Goal: Task Accomplishment & Management: Manage account settings

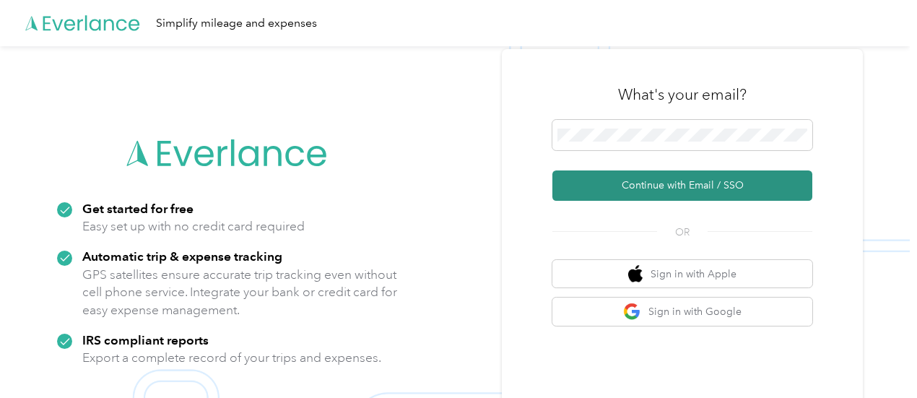
click at [630, 181] on button "Continue with Email / SSO" at bounding box center [682, 185] width 260 height 30
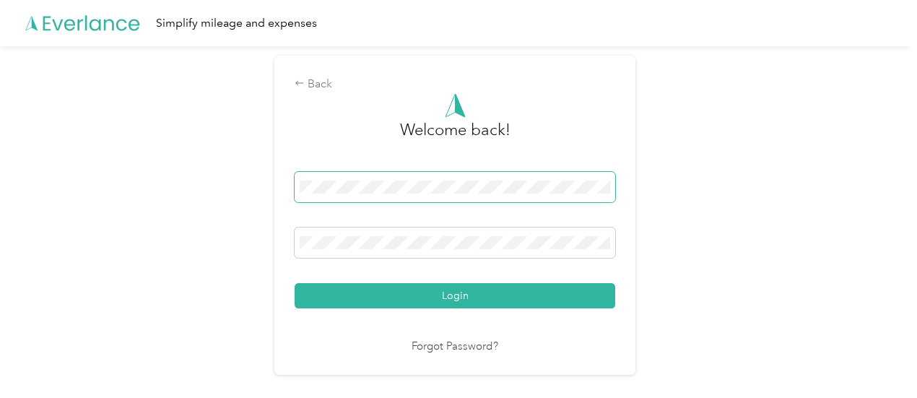
click at [295, 283] on button "Login" at bounding box center [455, 295] width 321 height 25
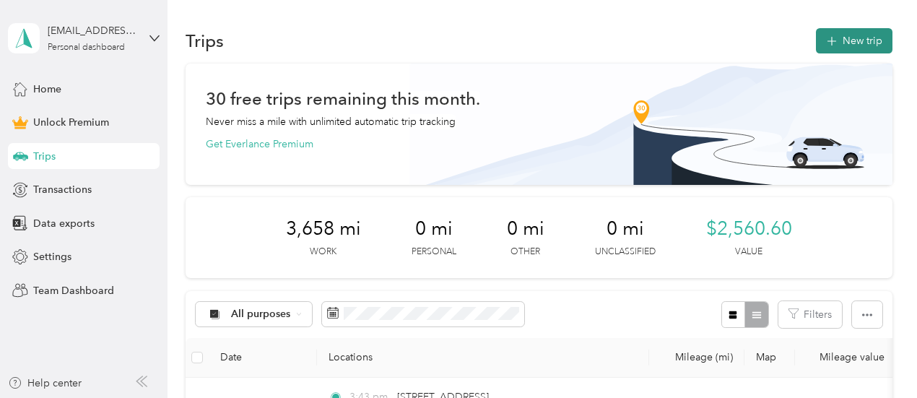
click at [860, 47] on button "New trip" at bounding box center [854, 40] width 77 height 25
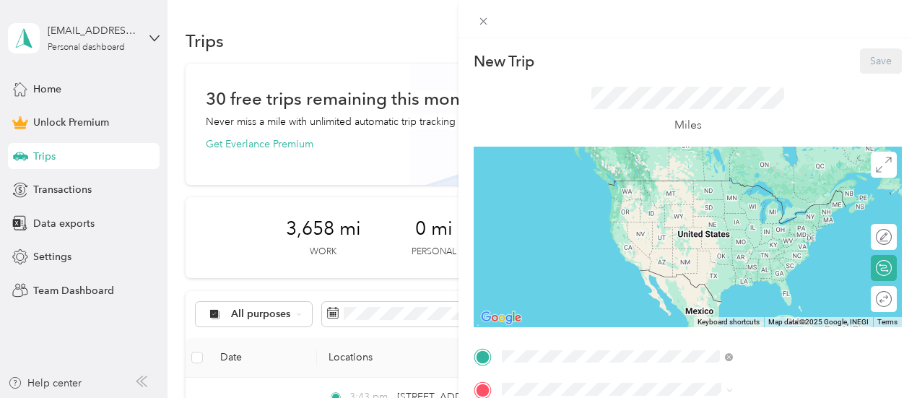
click at [740, 314] on div "Home [STREET_ADDRESS][PERSON_NAME][PERSON_NAME][US_STATE]" at bounding box center [781, 312] width 199 height 45
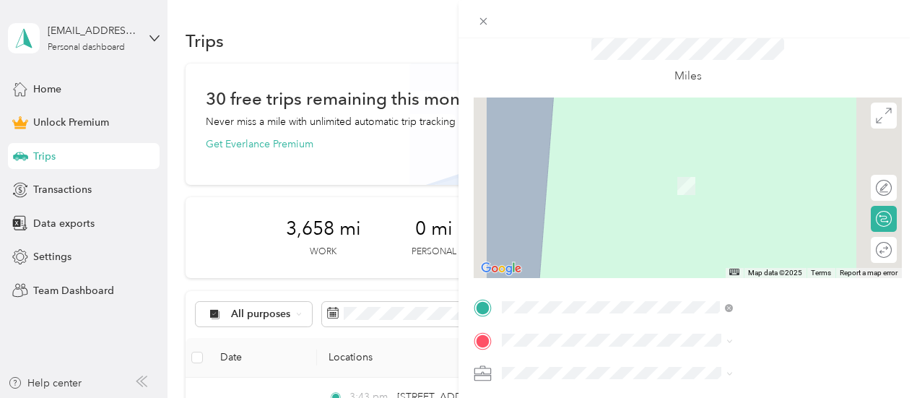
scroll to position [72, 0]
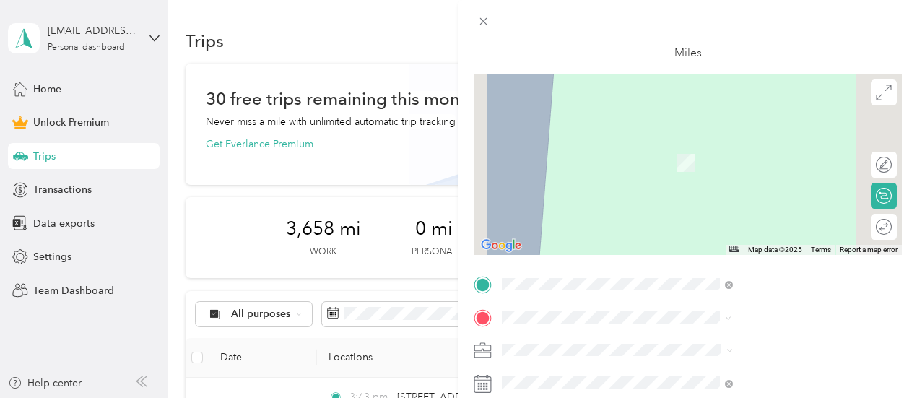
click at [760, 147] on span "[STREET_ADDRESS][US_STATE][US_STATE]" at bounding box center [780, 141] width 197 height 13
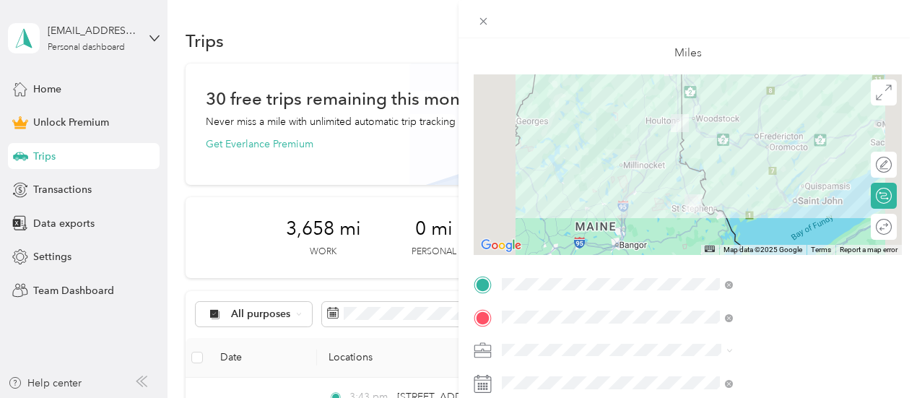
click at [669, 155] on ol "Work Personal Consultant Other Charity Medical Moving Commute" at bounding box center [770, 230] width 241 height 202
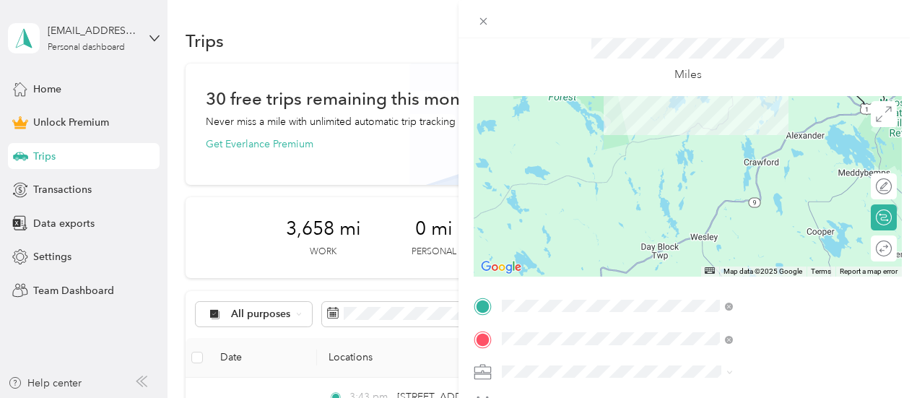
scroll to position [0, 0]
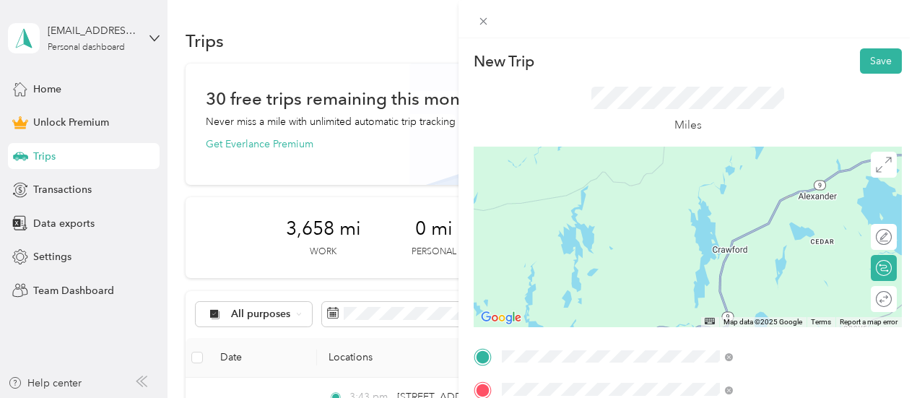
drag, startPoint x: 791, startPoint y: 230, endPoint x: 710, endPoint y: 344, distance: 139.7
click at [710, 344] on div "New Trip Save This trip cannot be edited because it is either under review, app…" at bounding box center [688, 354] width 428 height 613
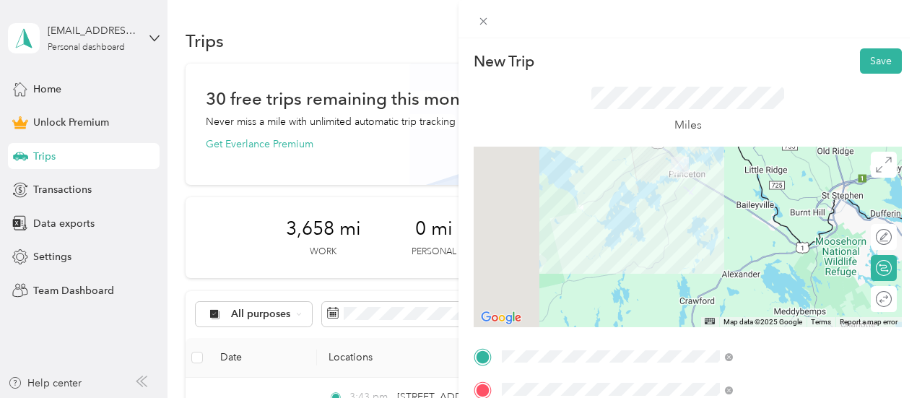
drag, startPoint x: 767, startPoint y: 196, endPoint x: 761, endPoint y: 223, distance: 27.3
click at [761, 223] on div at bounding box center [688, 237] width 428 height 181
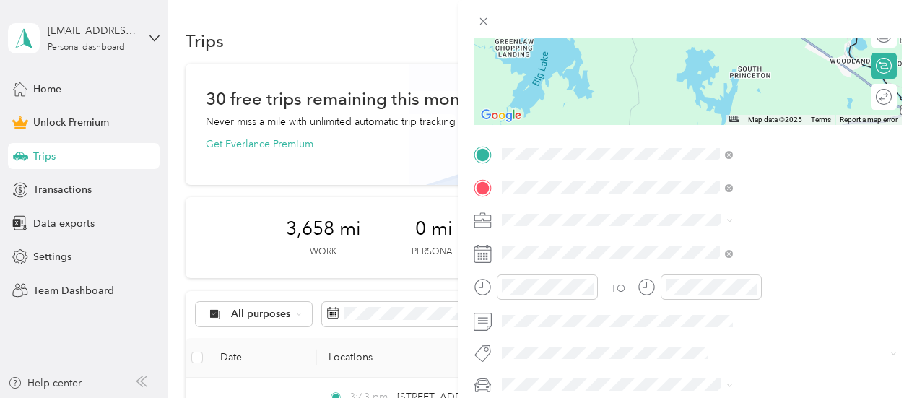
scroll to position [217, 0]
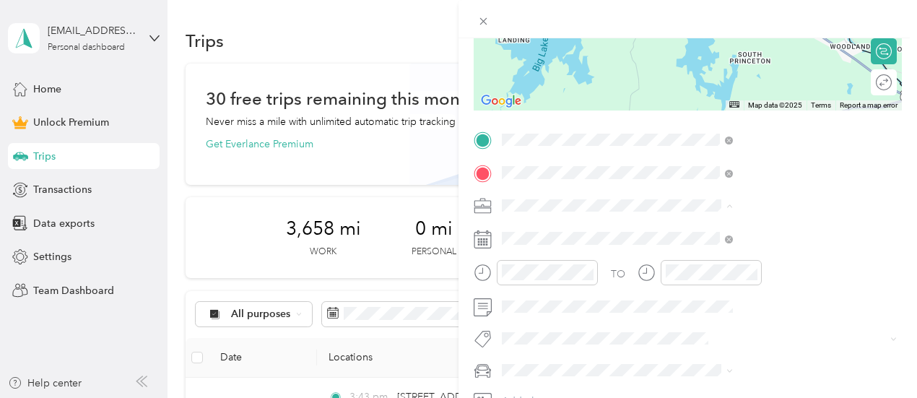
click at [697, 12] on ol "Work Personal Consultant Other Charity Medical Moving Commute" at bounding box center [770, 92] width 241 height 202
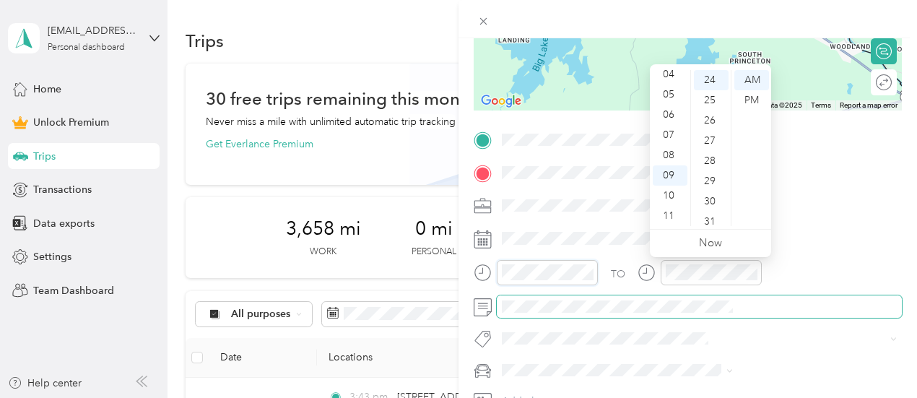
scroll to position [485, 0]
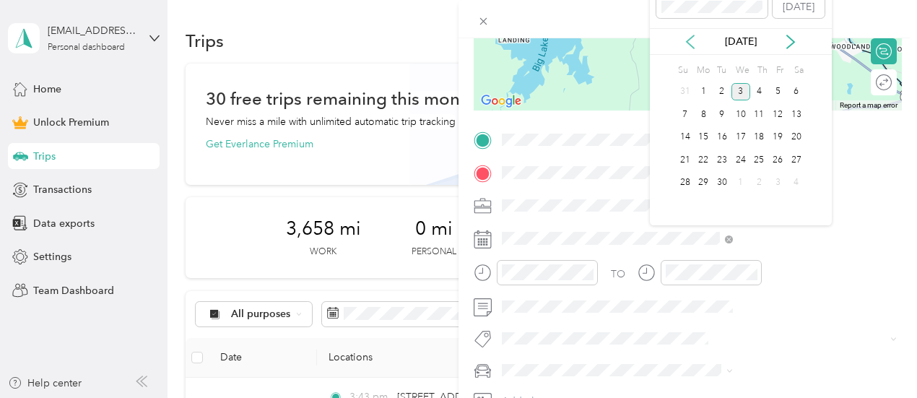
click at [692, 48] on icon at bounding box center [690, 42] width 14 height 14
click at [757, 181] on div "28" at bounding box center [759, 183] width 19 height 18
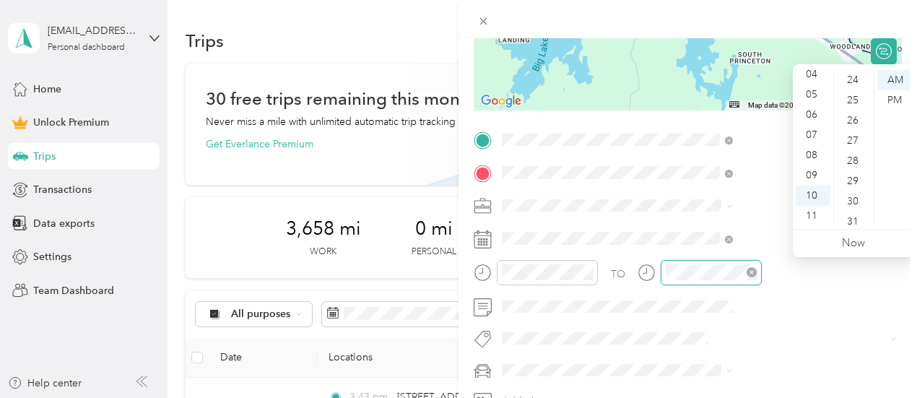
scroll to position [1057, 0]
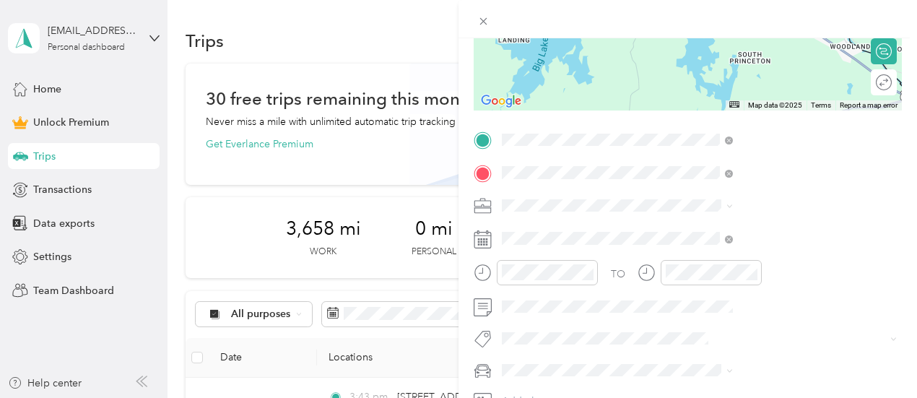
click at [803, 323] on div "TO Add photo" at bounding box center [688, 287] width 428 height 316
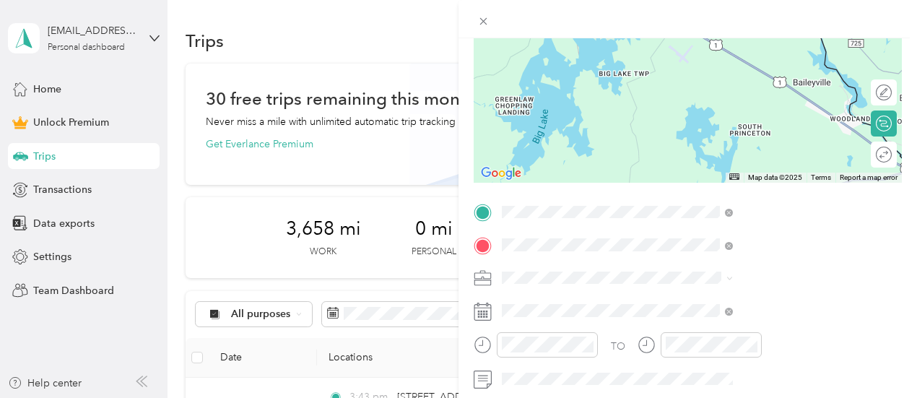
scroll to position [0, 0]
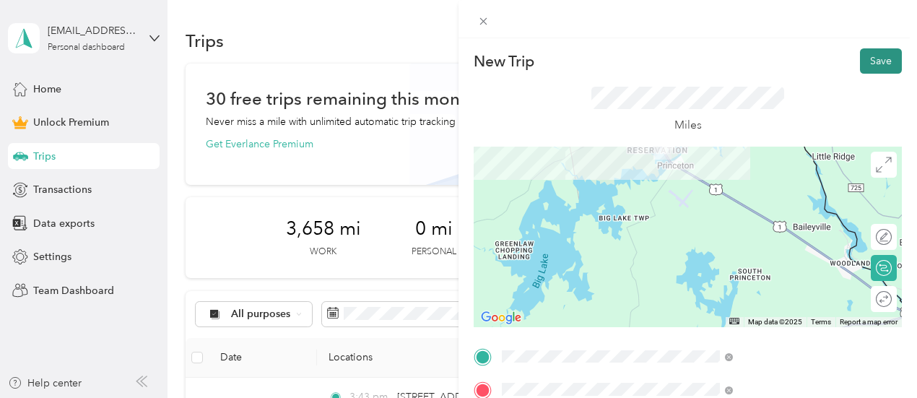
click at [879, 61] on button "Save" at bounding box center [881, 60] width 42 height 25
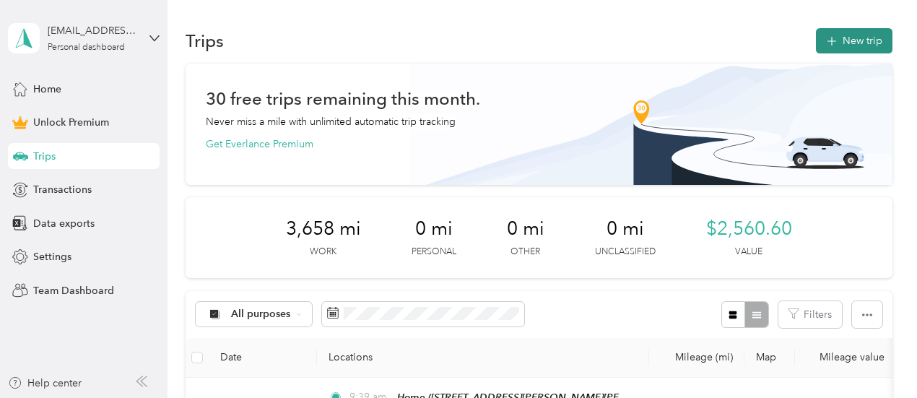
click at [836, 47] on button "New trip" at bounding box center [854, 40] width 77 height 25
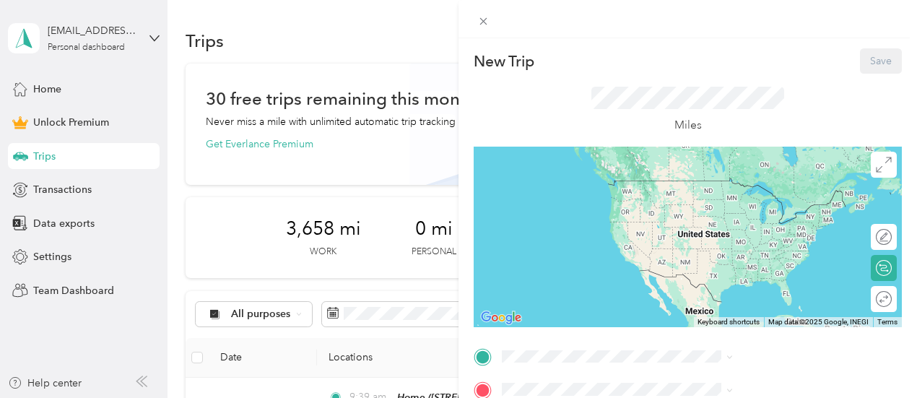
click at [635, 30] on div at bounding box center [687, 19] width 458 height 38
click at [490, 19] on icon at bounding box center [483, 21] width 12 height 12
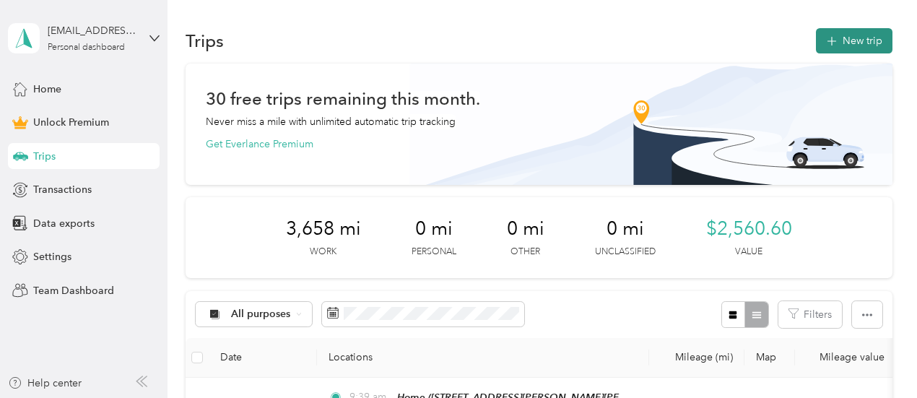
click at [840, 37] on button "New trip" at bounding box center [854, 40] width 77 height 25
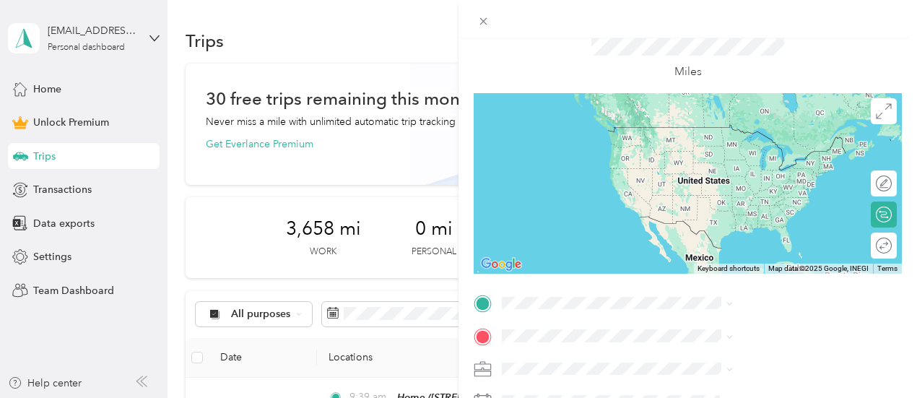
scroll to position [217, 0]
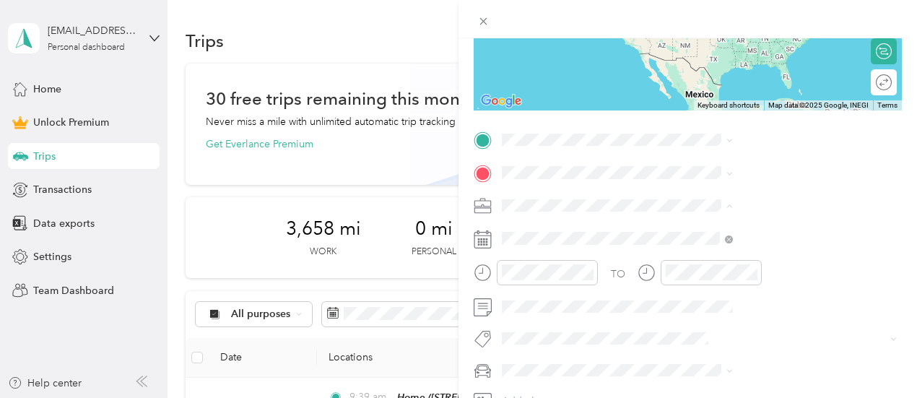
click at [697, 8] on li "Work" at bounding box center [770, 3] width 241 height 25
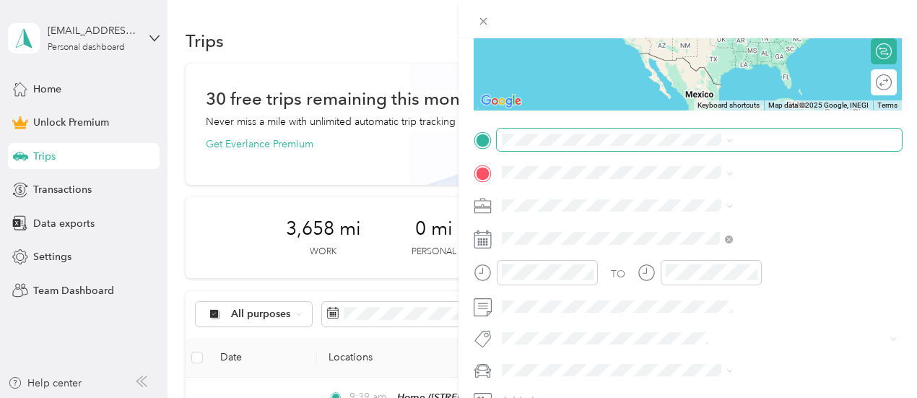
click at [687, 132] on span at bounding box center [699, 140] width 405 height 23
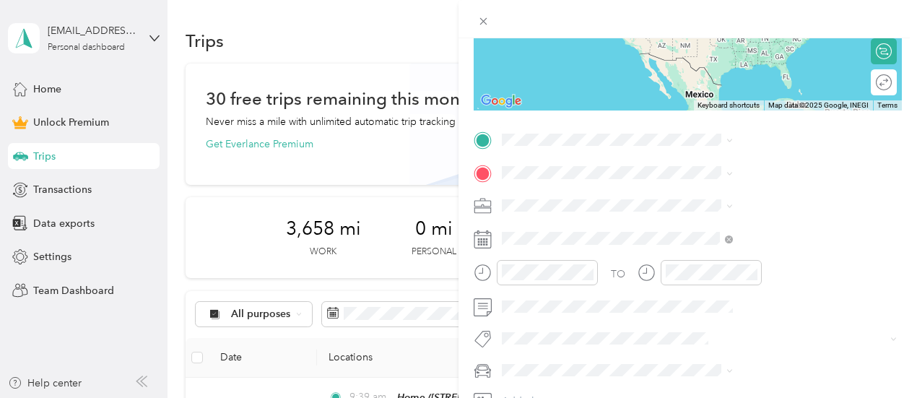
click at [712, 199] on li "[STREET_ADDRESS][US_STATE][US_STATE]" at bounding box center [770, 185] width 241 height 30
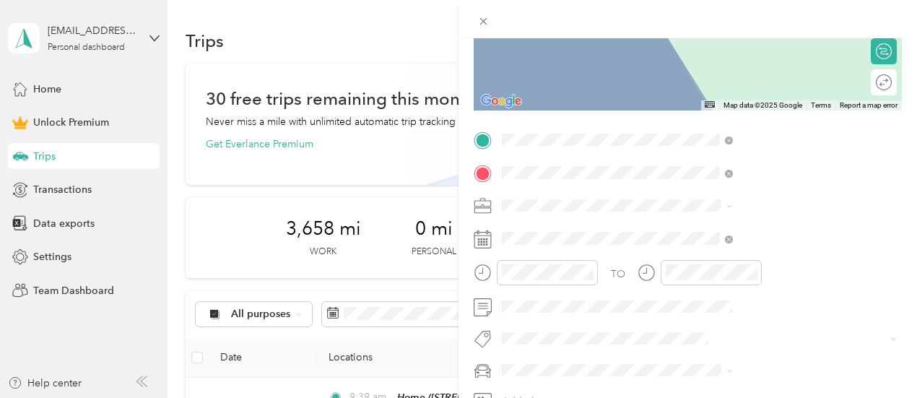
click at [725, 240] on li "[STREET_ADDRESS][US_STATE]" at bounding box center [770, 226] width 241 height 30
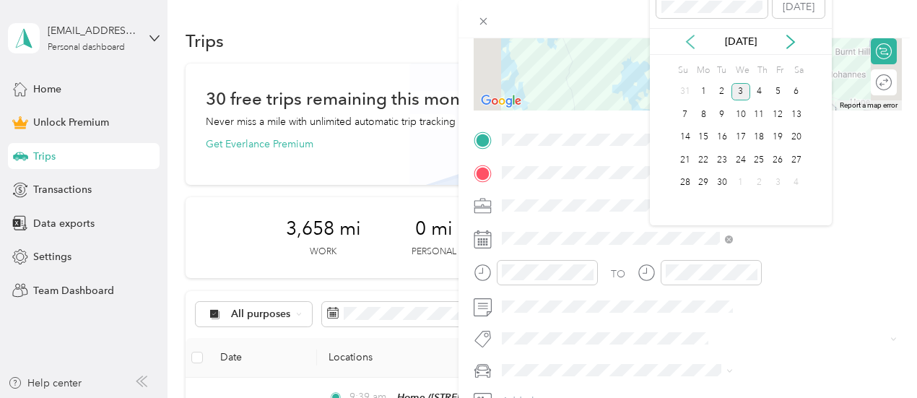
click at [690, 40] on icon at bounding box center [690, 42] width 14 height 14
click at [762, 182] on div "28" at bounding box center [759, 183] width 19 height 18
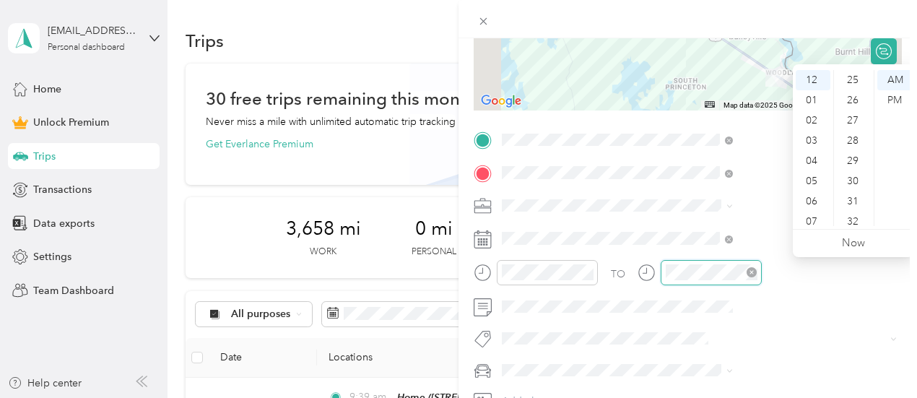
scroll to position [303, 0]
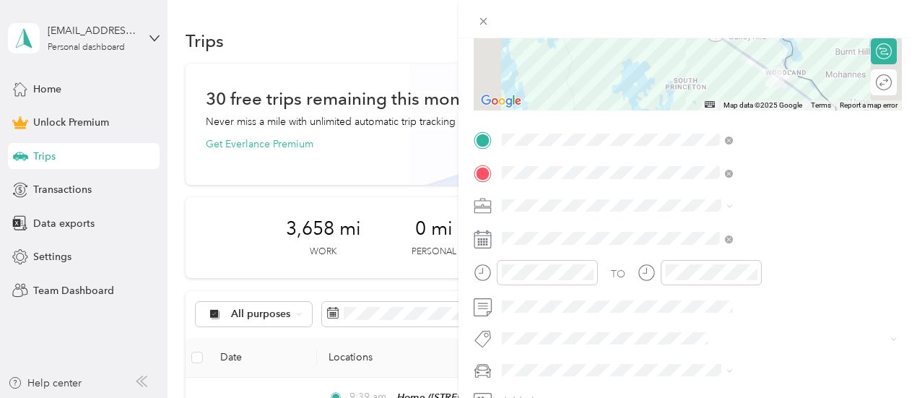
click at [812, 318] on div "TO Add photo" at bounding box center [688, 287] width 428 height 316
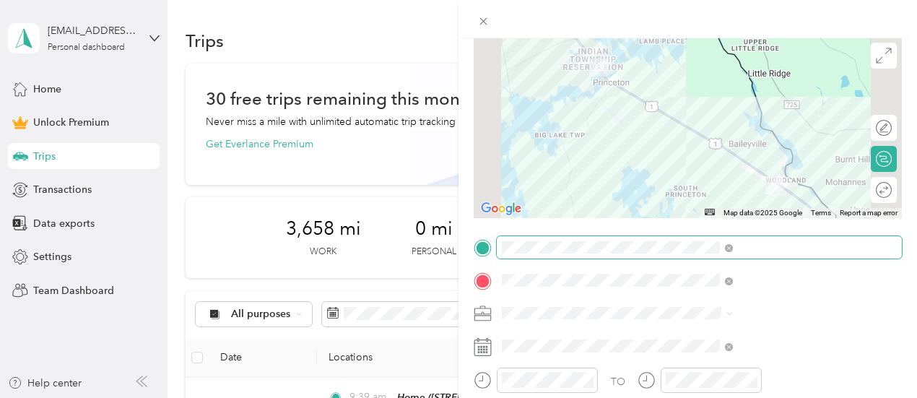
scroll to position [0, 0]
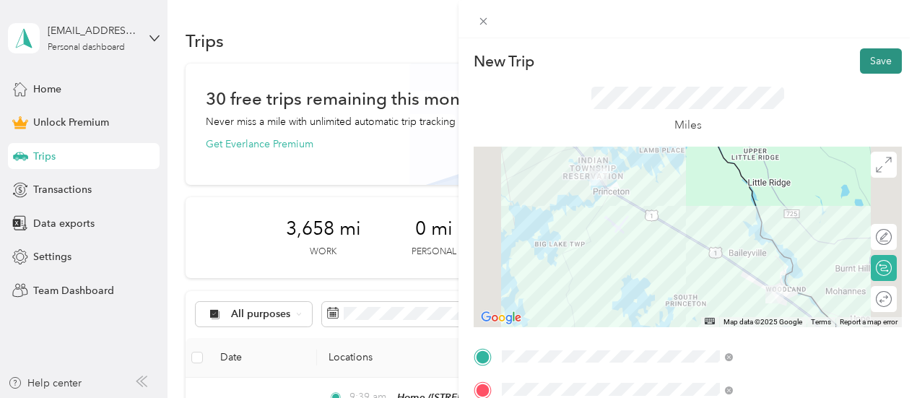
click at [860, 59] on button "Save" at bounding box center [881, 60] width 42 height 25
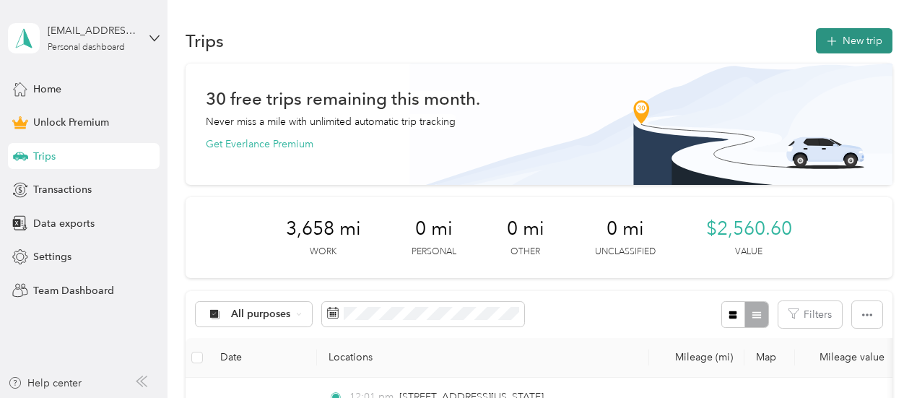
click at [862, 40] on button "New trip" at bounding box center [854, 40] width 77 height 25
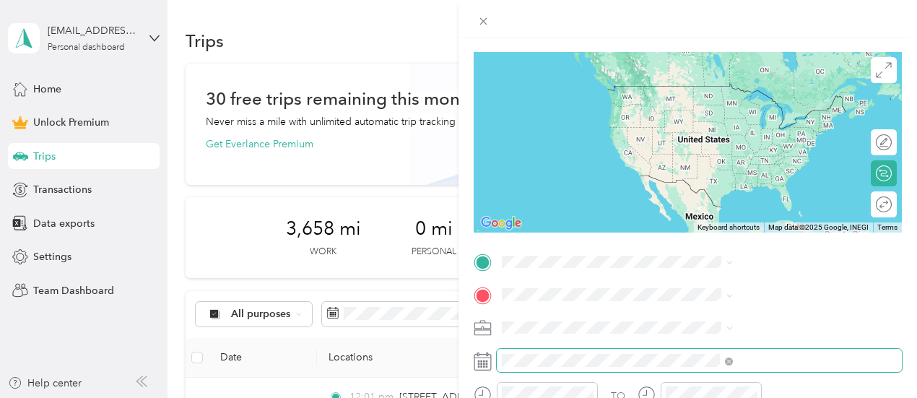
scroll to position [144, 0]
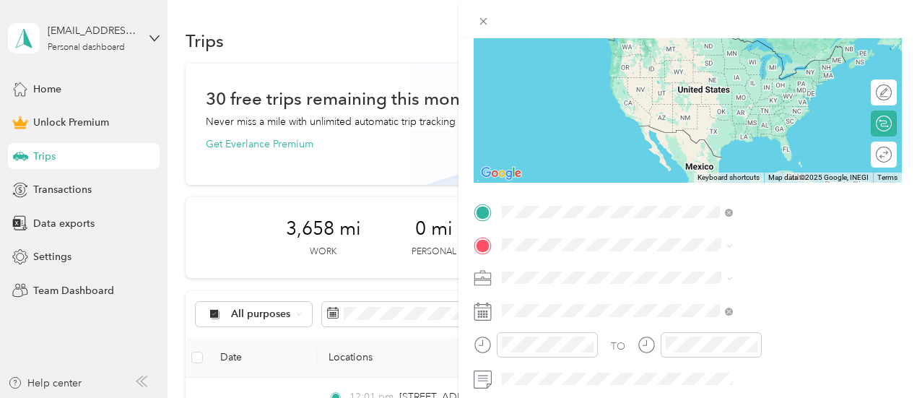
click at [720, 265] on span "[STREET_ADDRESS][US_STATE]" at bounding box center [754, 264] width 144 height 13
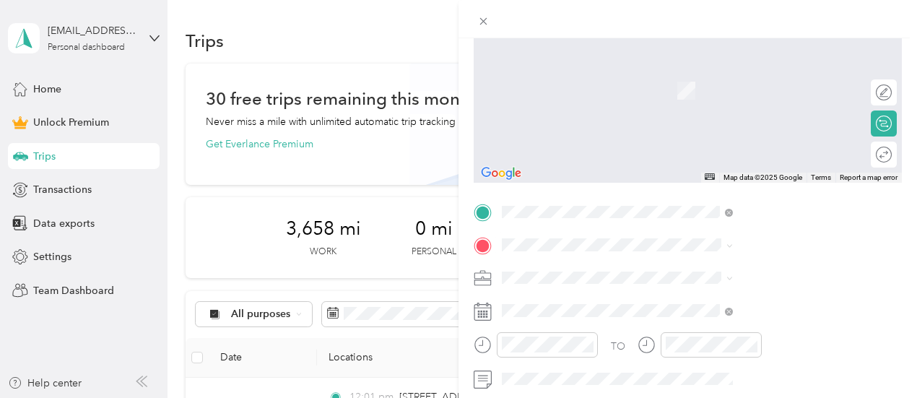
click at [722, 310] on div "[STREET_ADDRESS][PERSON_NAME][US_STATE]" at bounding box center [770, 302] width 221 height 30
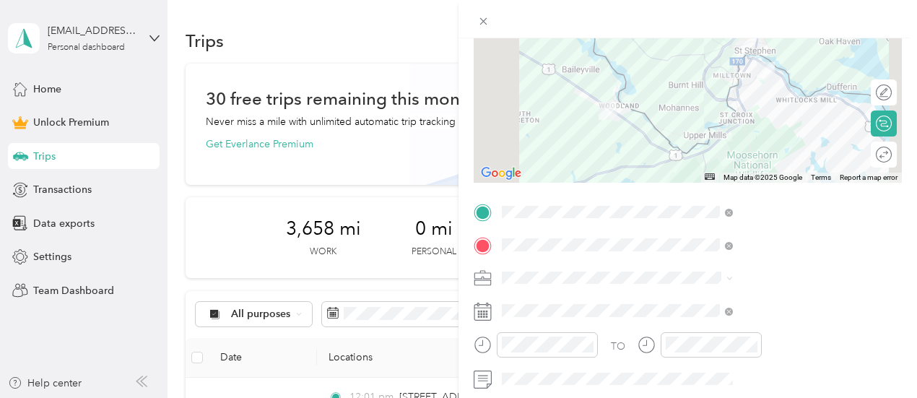
click at [692, 285] on span at bounding box center [699, 277] width 405 height 23
click at [684, 72] on div "Work" at bounding box center [770, 75] width 221 height 15
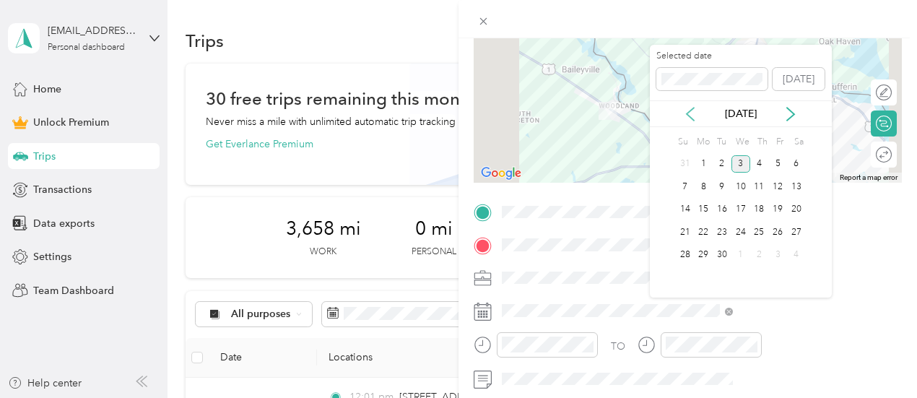
click at [689, 115] on icon at bounding box center [690, 114] width 7 height 13
click at [759, 255] on div "28" at bounding box center [759, 255] width 19 height 18
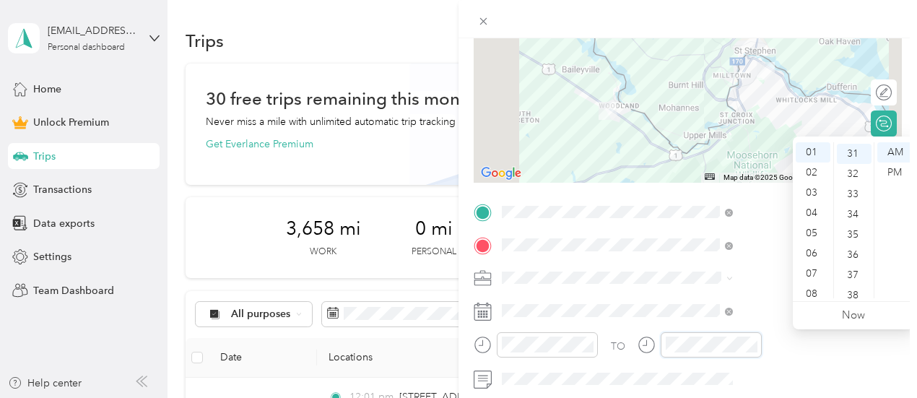
scroll to position [627, 0]
click at [713, 290] on div "TO Add photo" at bounding box center [688, 359] width 428 height 316
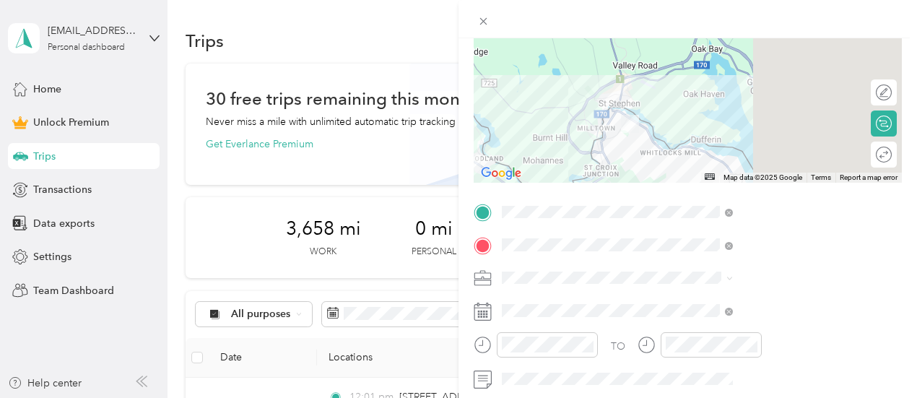
drag, startPoint x: 813, startPoint y: 126, endPoint x: 669, endPoint y: 181, distance: 153.8
click at [669, 181] on div "Map Data Map data ©2025 Google Map data ©2025 Google 2 km Click to toggle betwe…" at bounding box center [688, 92] width 428 height 181
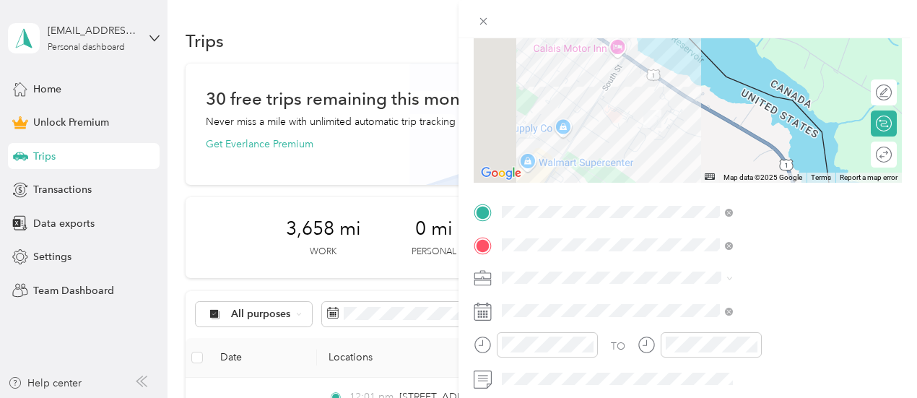
drag, startPoint x: 758, startPoint y: 140, endPoint x: 874, endPoint y: 146, distance: 116.4
click at [874, 146] on div "← Move left → Move right ↑ Move up ↓ Move down + Zoom in - Zoom out Home Jump l…" at bounding box center [688, 92] width 428 height 181
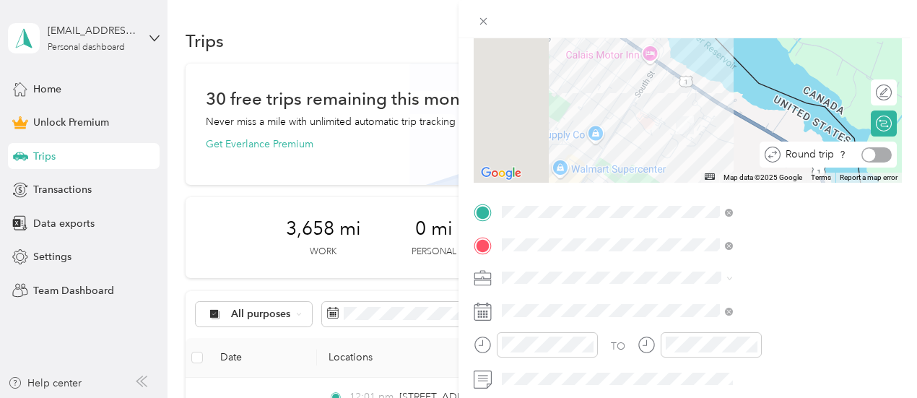
scroll to position [0, 0]
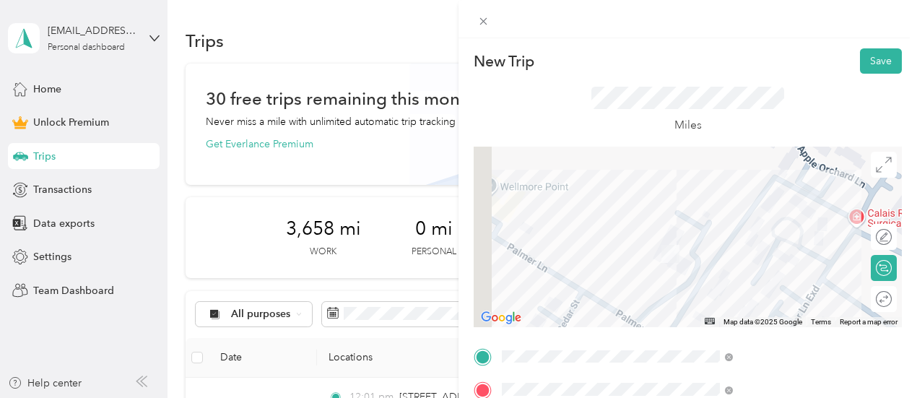
drag, startPoint x: 754, startPoint y: 275, endPoint x: 817, endPoint y: 223, distance: 82.1
click at [817, 223] on div at bounding box center [688, 237] width 428 height 181
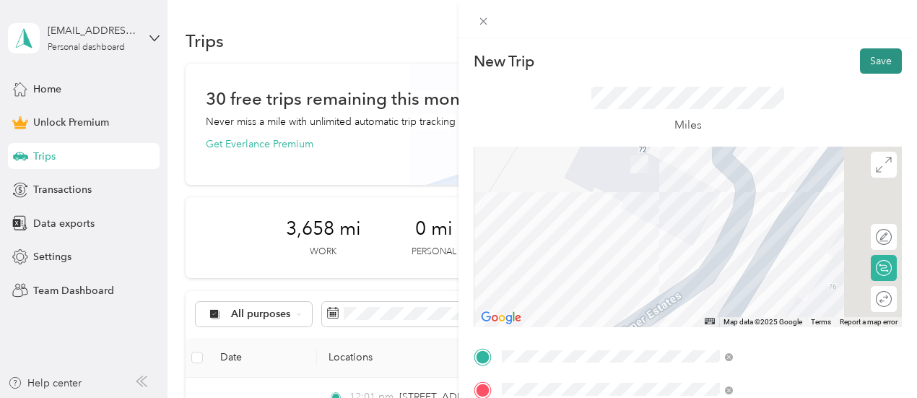
click at [860, 63] on button "Save" at bounding box center [881, 60] width 42 height 25
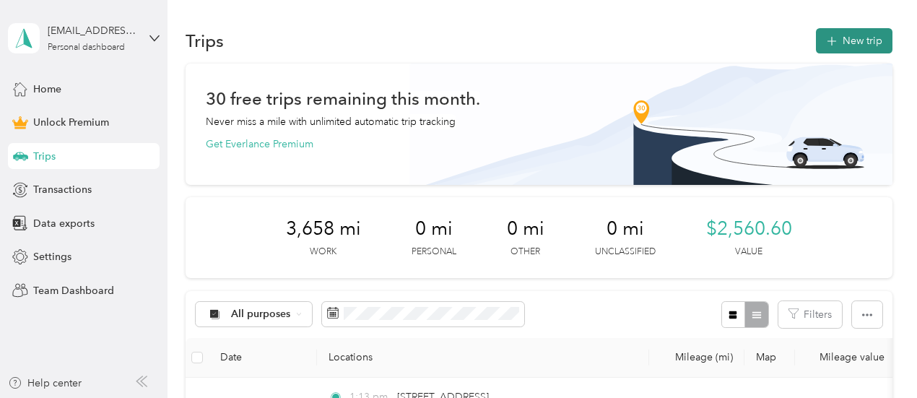
click at [835, 45] on button "New trip" at bounding box center [854, 40] width 77 height 25
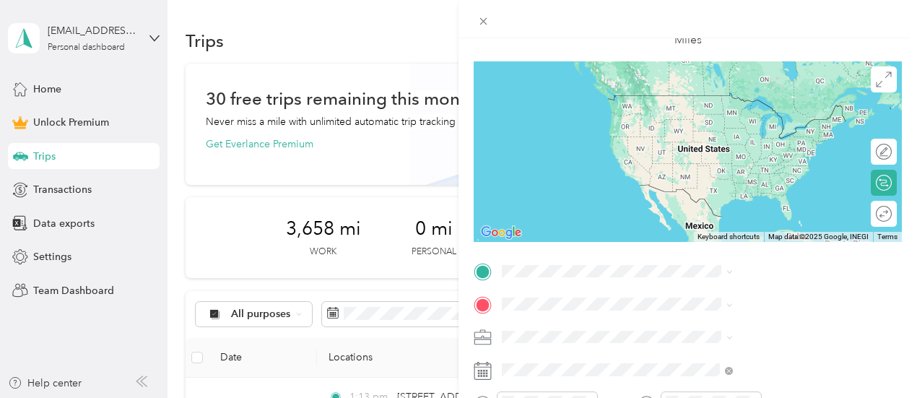
scroll to position [289, 0]
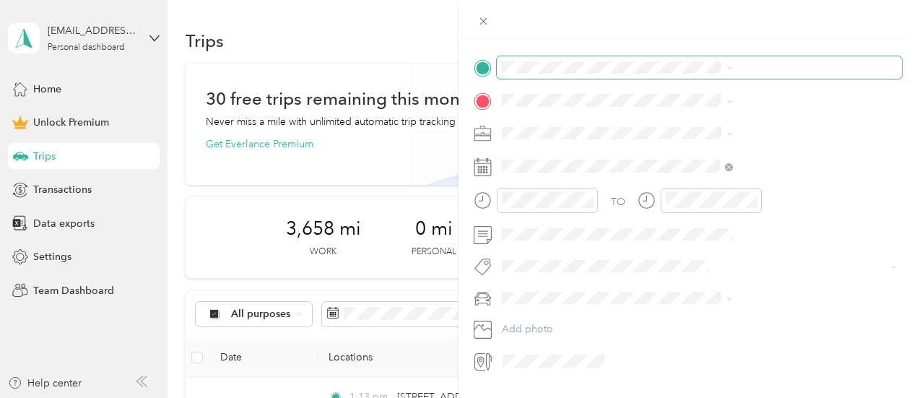
click at [701, 74] on span at bounding box center [699, 67] width 405 height 23
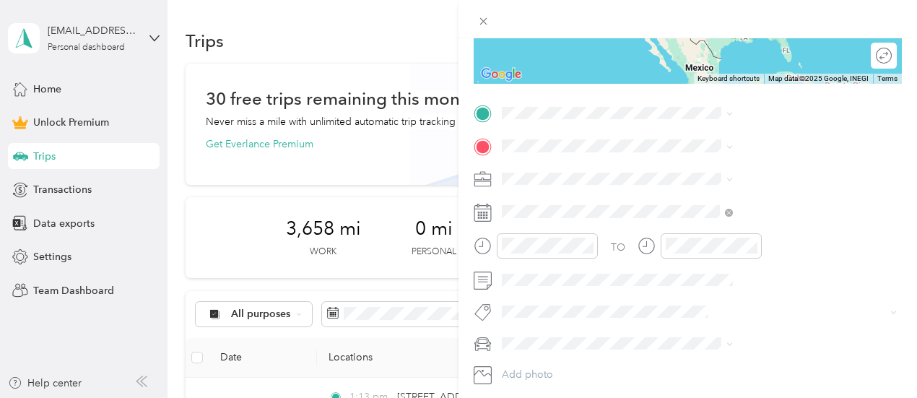
scroll to position [38, 0]
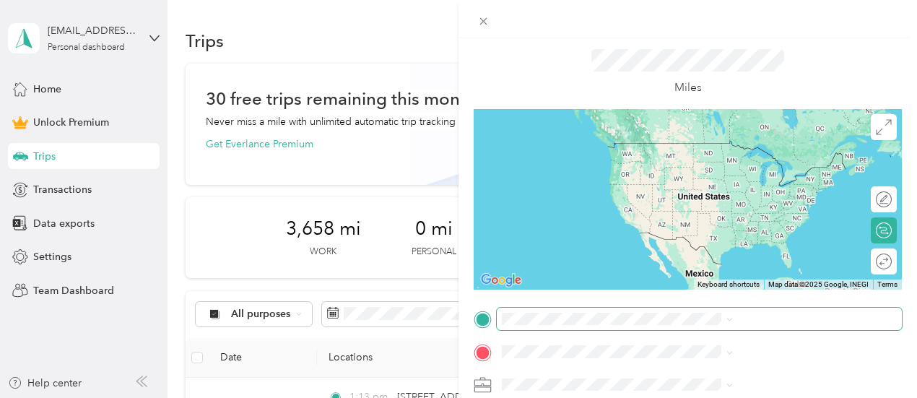
click at [688, 328] on span at bounding box center [699, 319] width 405 height 23
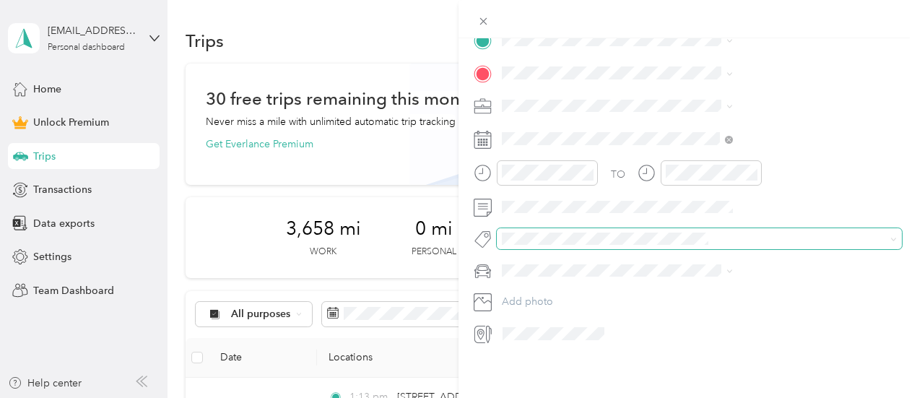
scroll to position [110, 0]
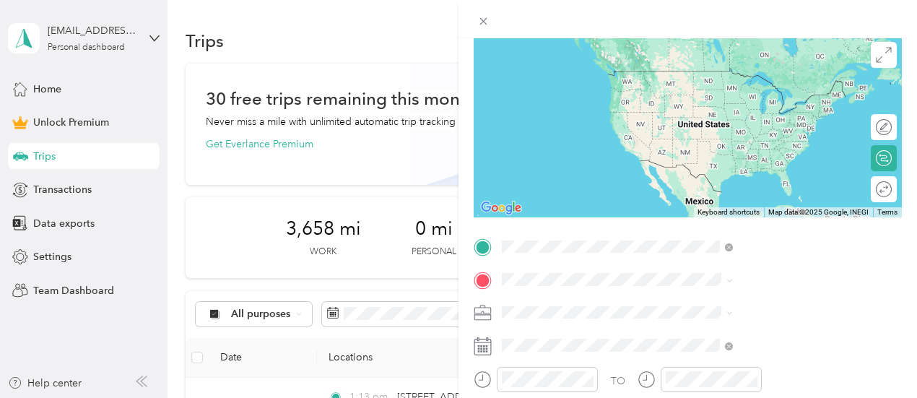
click at [721, 298] on span "[STREET_ADDRESS][PERSON_NAME][US_STATE]" at bounding box center [781, 304] width 199 height 25
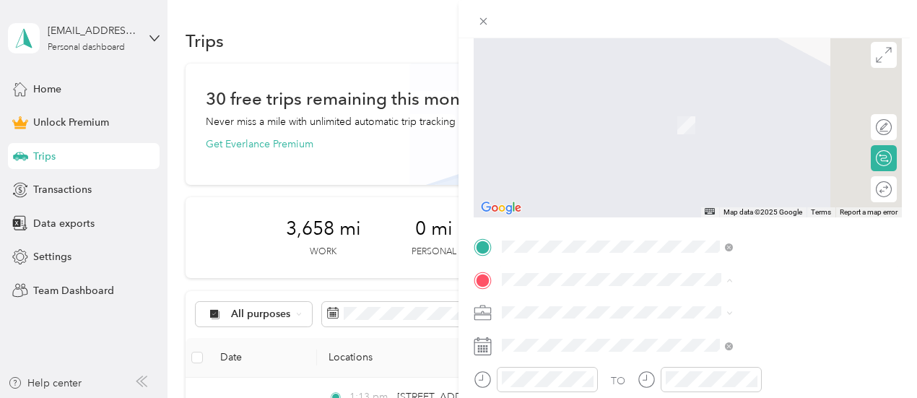
click at [716, 344] on div "Home [STREET_ADDRESS][PERSON_NAME][PERSON_NAME][US_STATE]" at bounding box center [781, 352] width 199 height 45
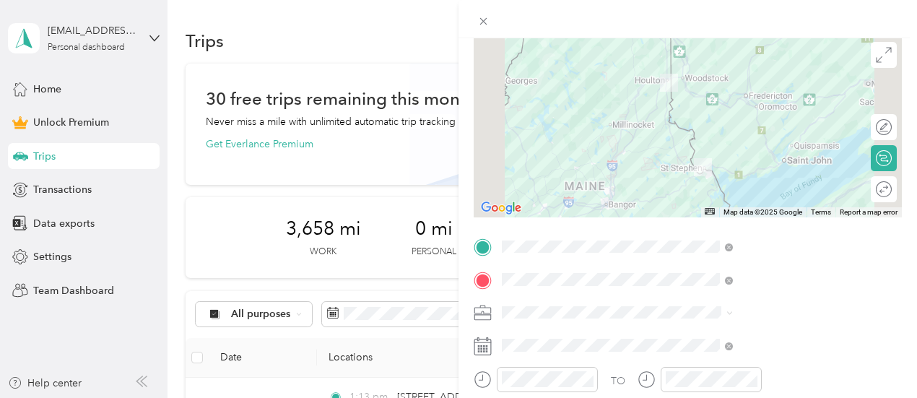
click at [700, 114] on li "Work" at bounding box center [770, 108] width 241 height 25
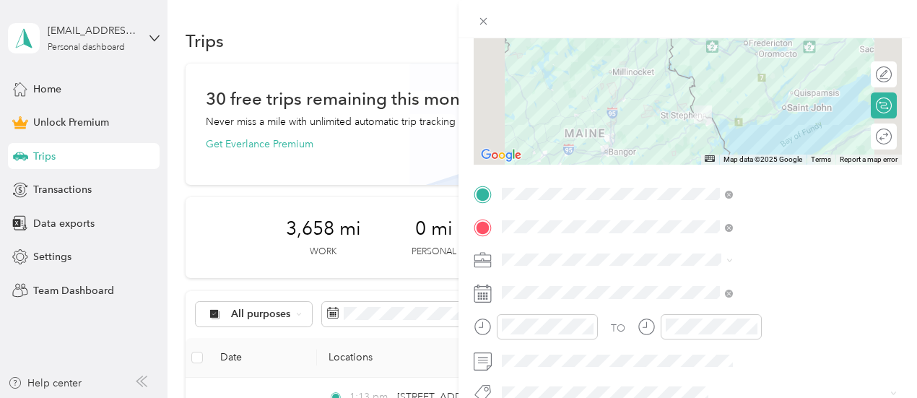
scroll to position [182, 0]
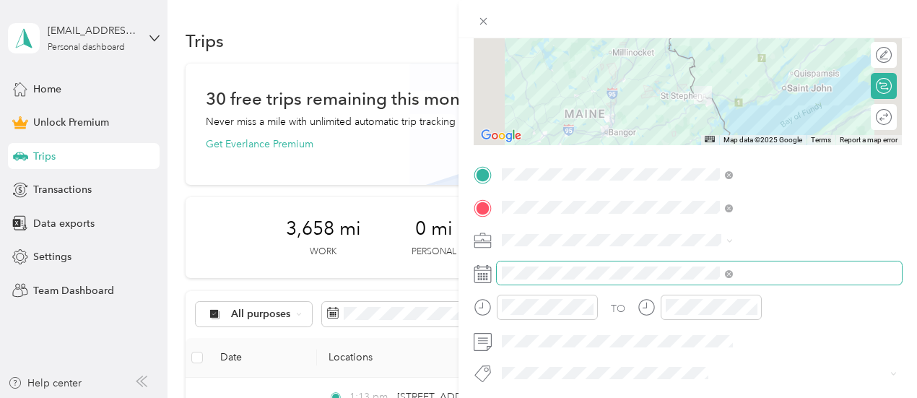
click at [704, 264] on span at bounding box center [699, 272] width 405 height 23
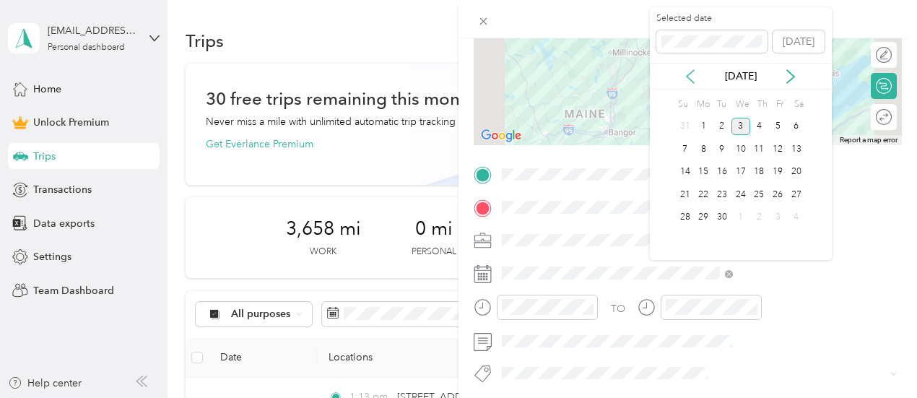
click at [689, 72] on icon at bounding box center [690, 76] width 14 height 14
click at [765, 218] on div "28" at bounding box center [759, 218] width 19 height 18
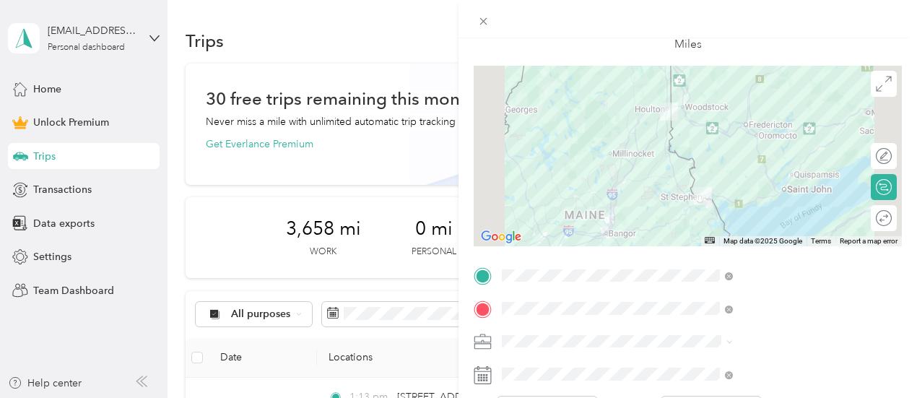
scroll to position [0, 0]
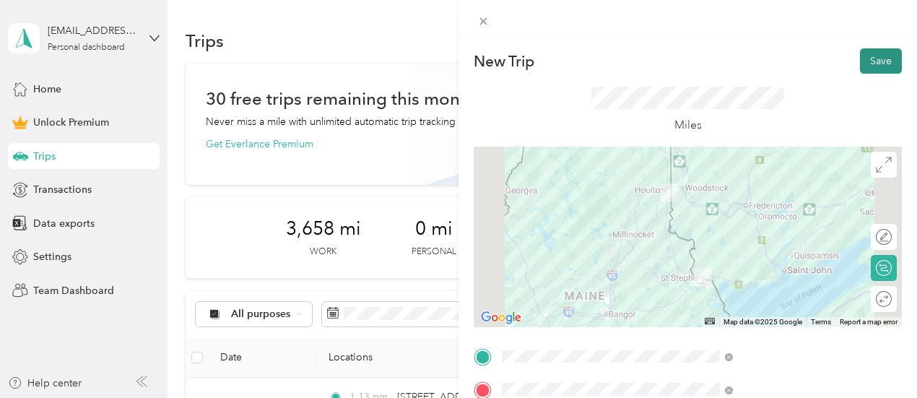
click at [862, 58] on button "Save" at bounding box center [881, 60] width 42 height 25
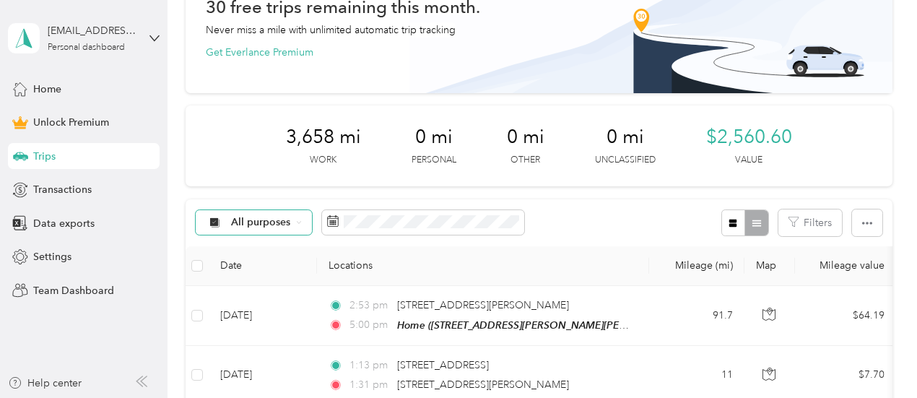
scroll to position [72, 0]
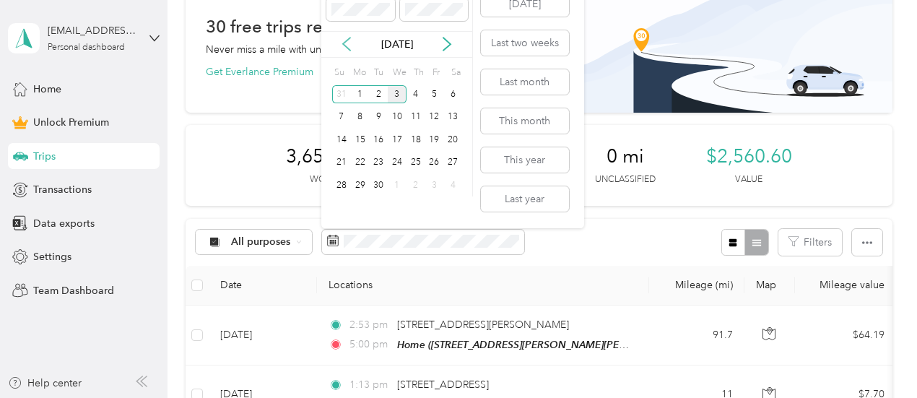
click at [344, 39] on icon at bounding box center [346, 44] width 14 height 14
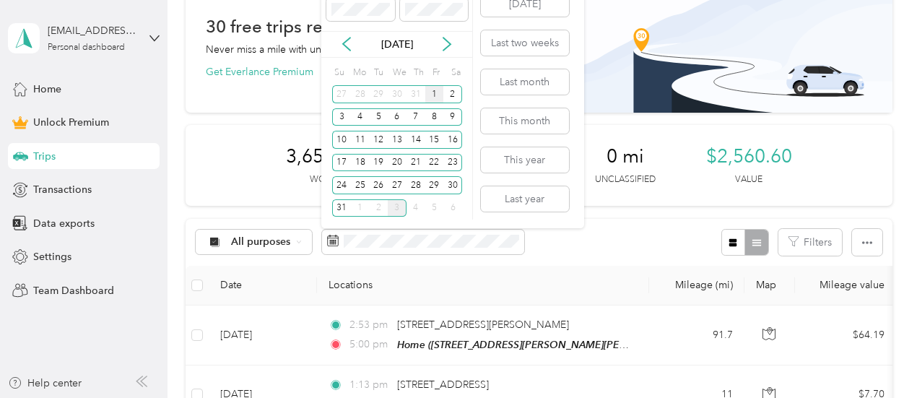
click at [426, 88] on div "1" at bounding box center [434, 94] width 19 height 18
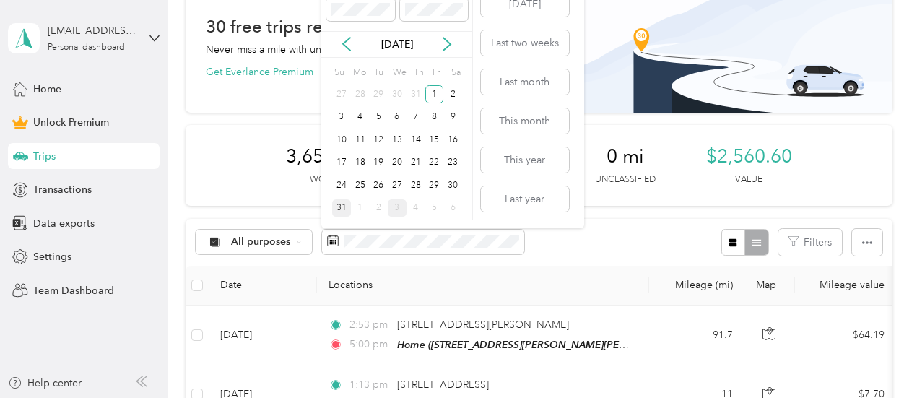
click at [341, 210] on div "31" at bounding box center [341, 208] width 19 height 18
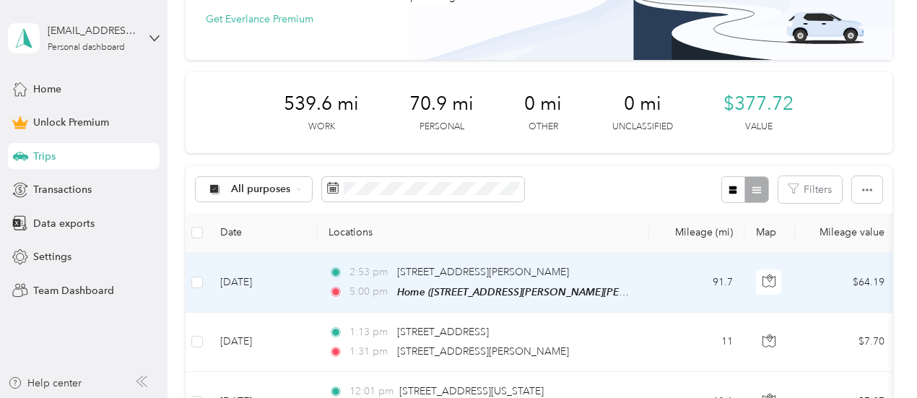
scroll to position [217, 0]
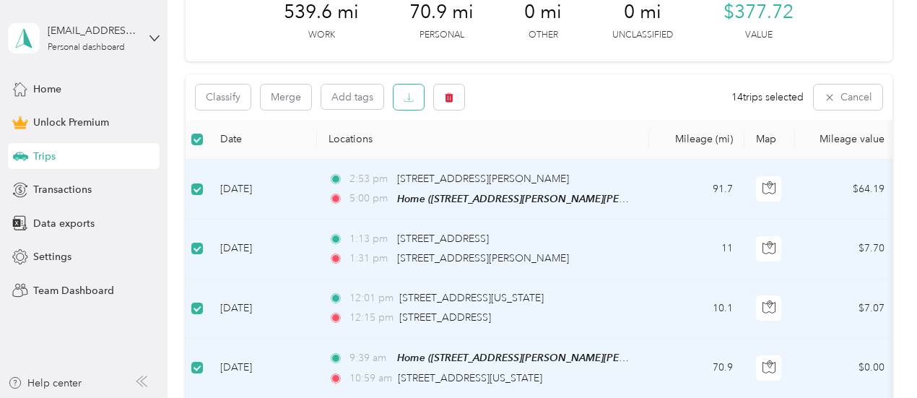
click at [407, 100] on icon "button" at bounding box center [409, 97] width 10 height 10
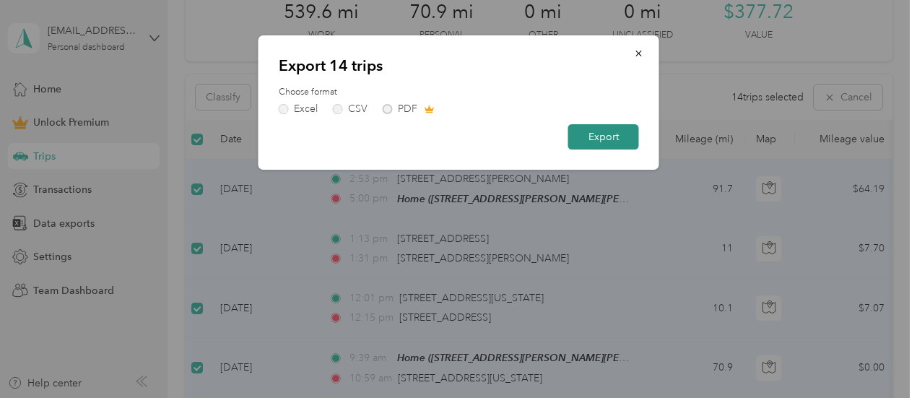
click at [612, 141] on button "Export" at bounding box center [603, 136] width 71 height 25
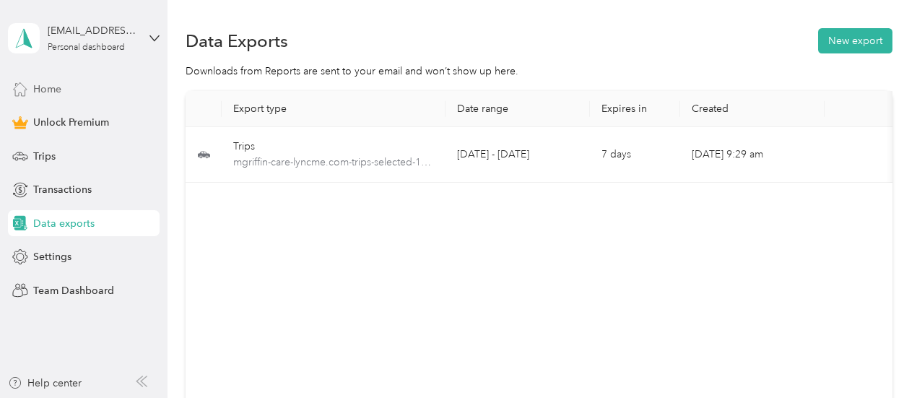
click at [55, 91] on span "Home" at bounding box center [47, 89] width 28 height 15
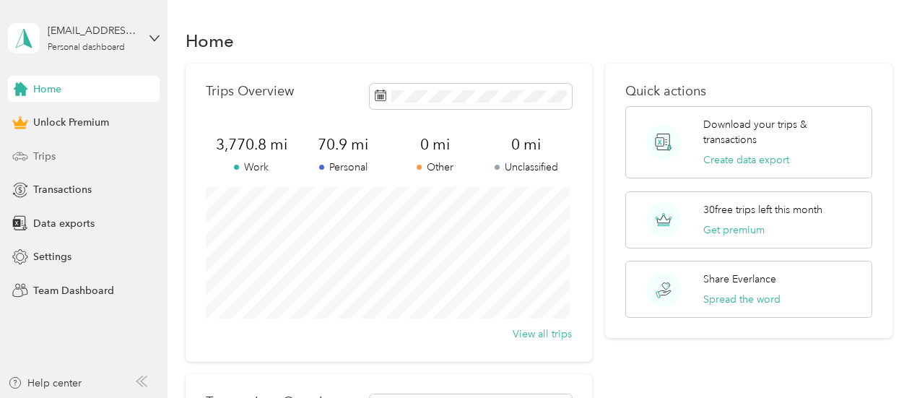
click at [44, 148] on div "Trips" at bounding box center [84, 156] width 152 height 26
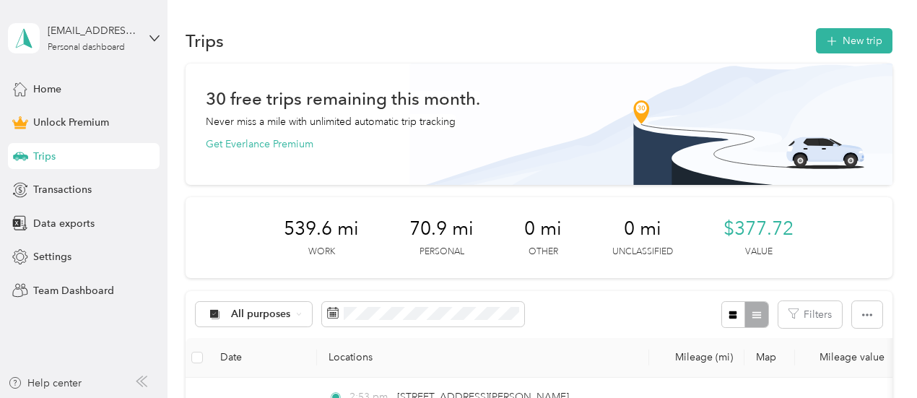
click at [626, 316] on div "All purposes Filters" at bounding box center [539, 314] width 707 height 47
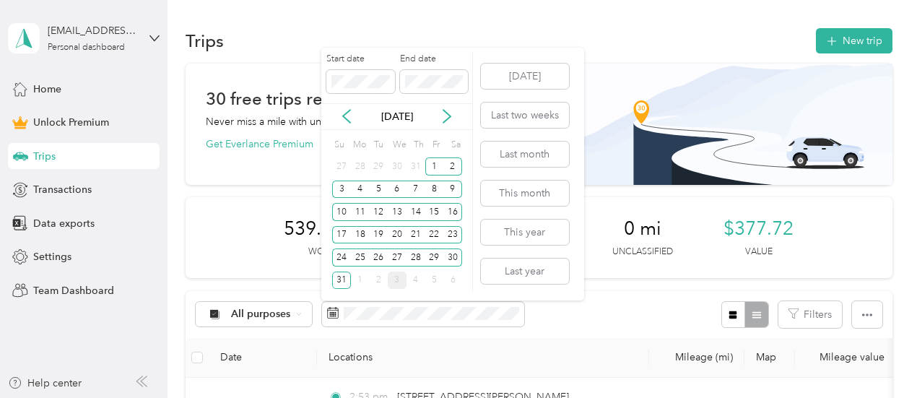
click at [443, 126] on div "[DATE]" at bounding box center [396, 116] width 151 height 27
click at [448, 113] on icon at bounding box center [447, 116] width 14 height 14
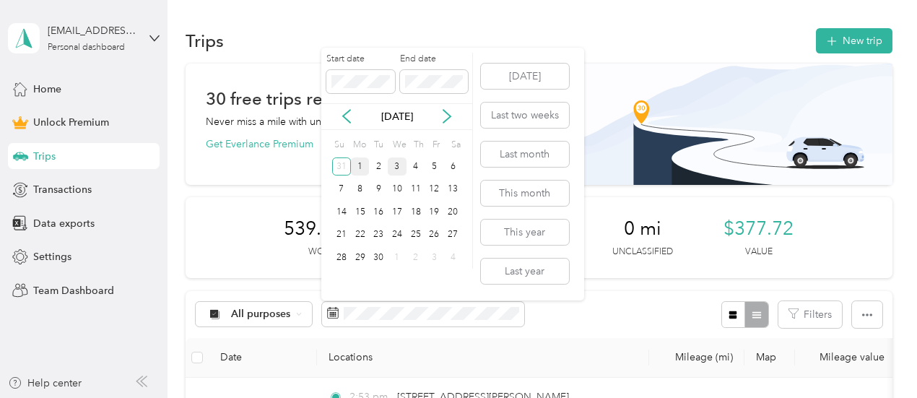
click at [359, 166] on div "1" at bounding box center [360, 166] width 19 height 18
click at [383, 264] on div "30" at bounding box center [378, 257] width 19 height 18
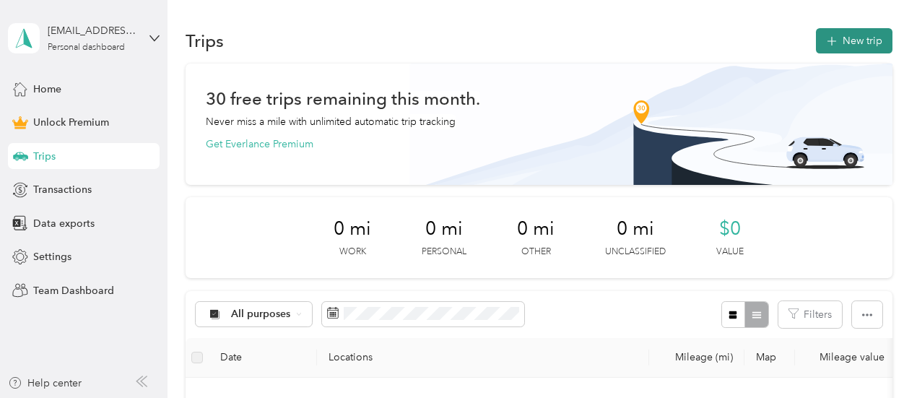
click at [831, 41] on icon "button" at bounding box center [831, 41] width 9 height 9
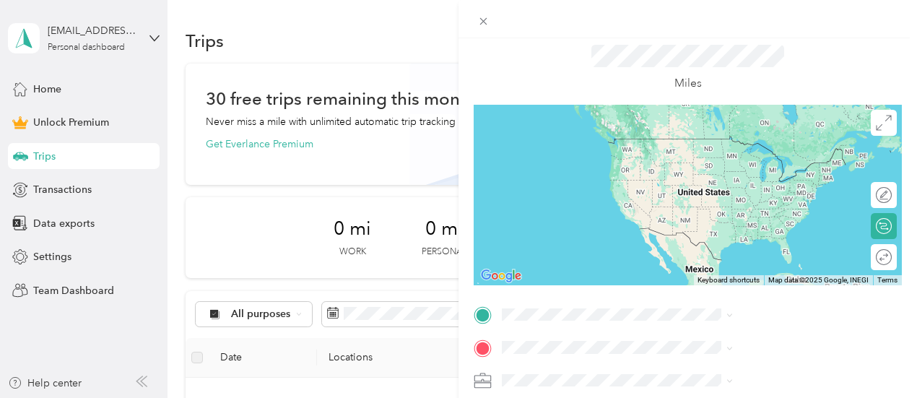
scroll to position [72, 0]
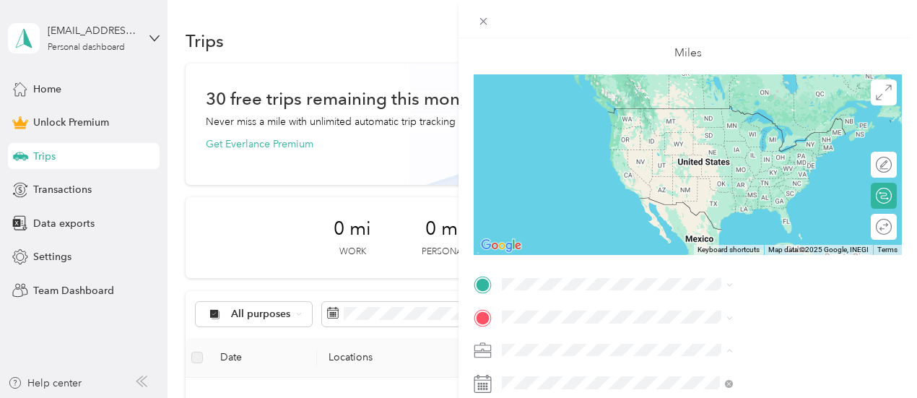
click at [695, 151] on li "Work" at bounding box center [770, 147] width 241 height 25
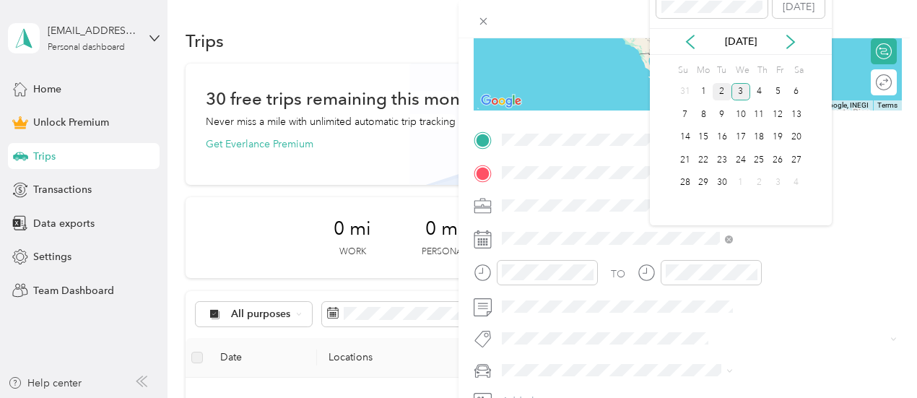
click at [722, 90] on div "2" at bounding box center [722, 92] width 19 height 18
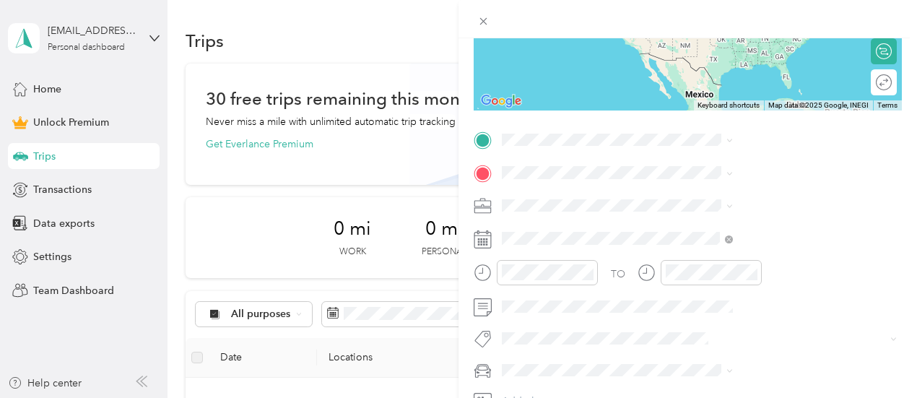
click at [724, 218] on span "[STREET_ADDRESS][PERSON_NAME][PERSON_NAME][US_STATE]" at bounding box center [768, 216] width 172 height 27
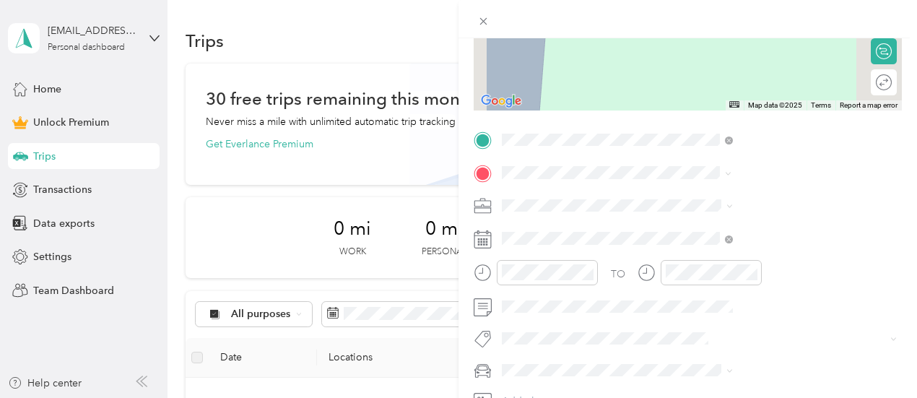
click at [711, 235] on span "[STREET_ADDRESS][PERSON_NAME][US_STATE]" at bounding box center [781, 230] width 199 height 25
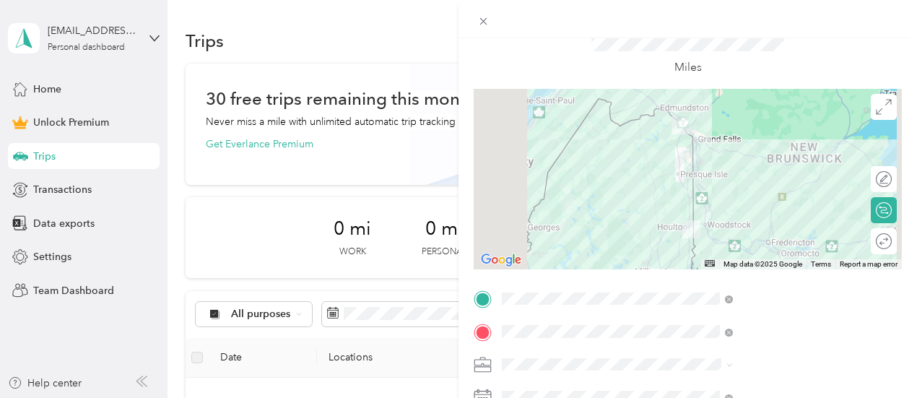
scroll to position [0, 0]
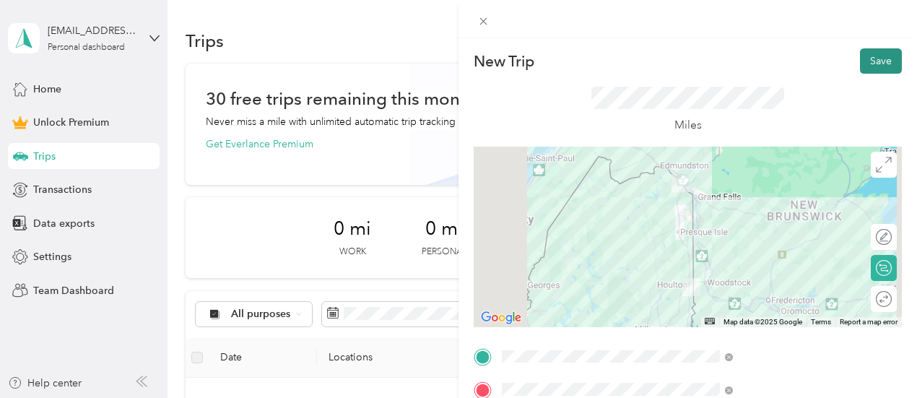
click at [865, 58] on button "Save" at bounding box center [881, 60] width 42 height 25
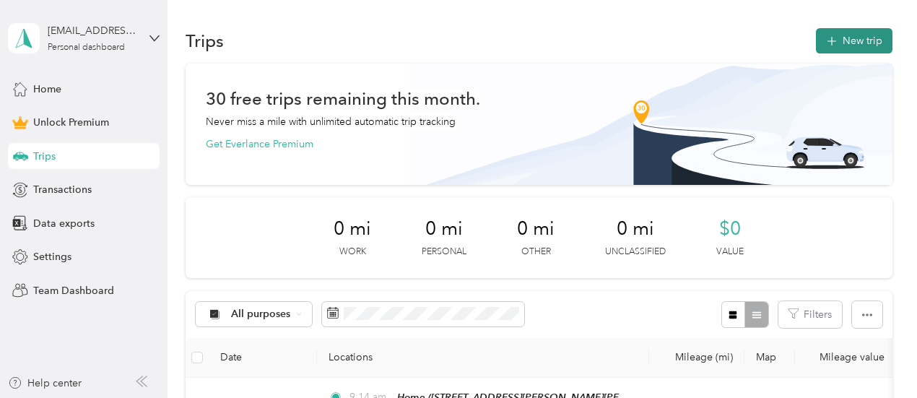
click at [841, 43] on button "New trip" at bounding box center [854, 40] width 77 height 25
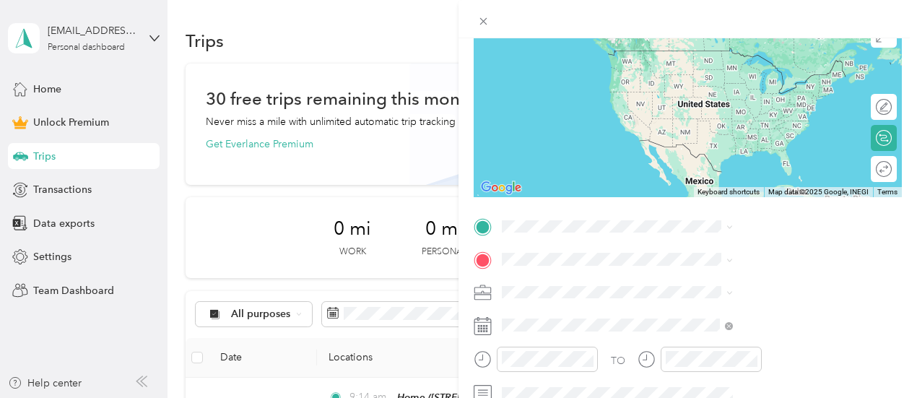
scroll to position [144, 0]
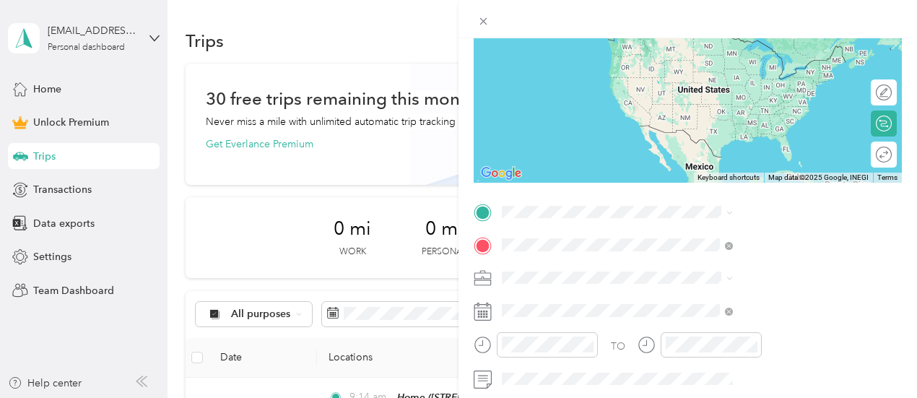
click at [757, 303] on span "[STREET_ADDRESS][US_STATE]" at bounding box center [754, 296] width 144 height 13
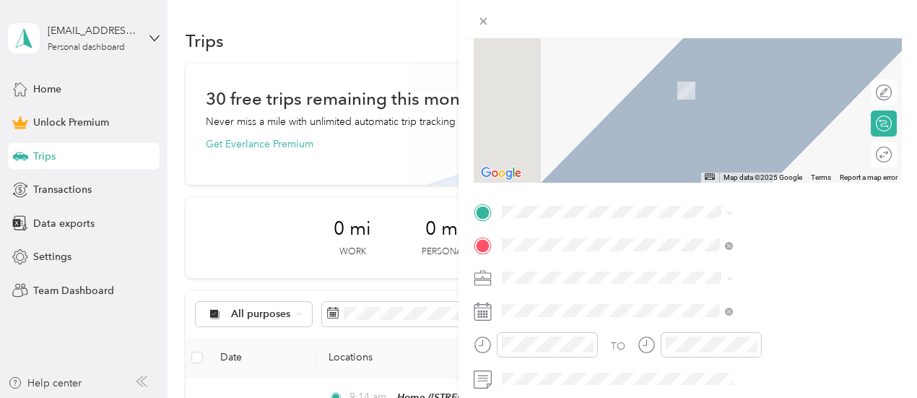
click at [734, 266] on span "[STREET_ADDRESS][PERSON_NAME][US_STATE]" at bounding box center [781, 268] width 199 height 25
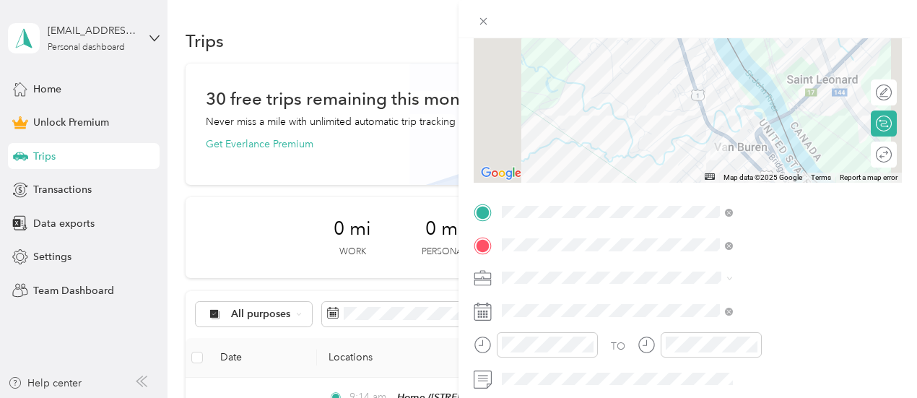
click at [702, 77] on div "Work" at bounding box center [770, 75] width 221 height 15
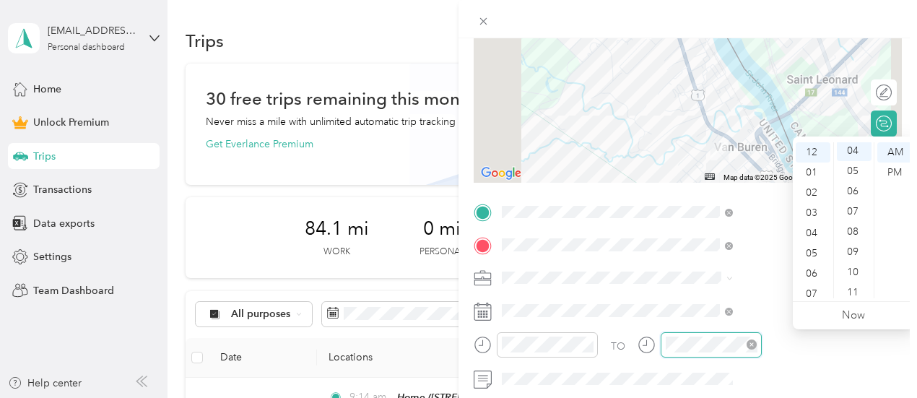
scroll to position [81, 0]
click at [720, 259] on div "TO Add photo" at bounding box center [688, 359] width 428 height 316
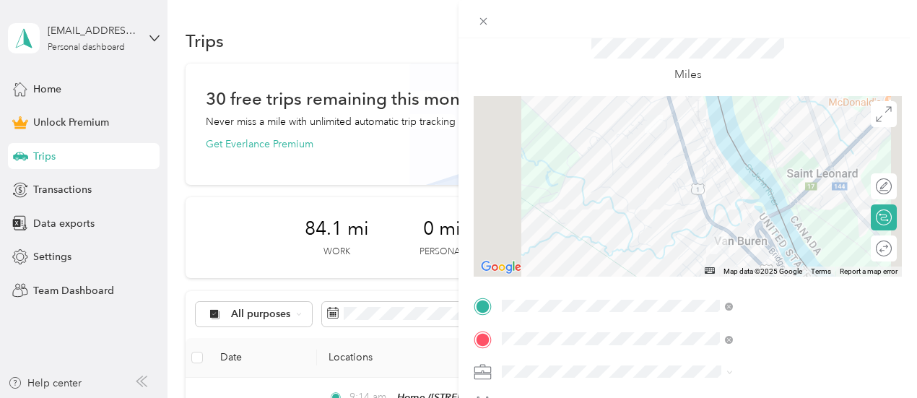
scroll to position [0, 0]
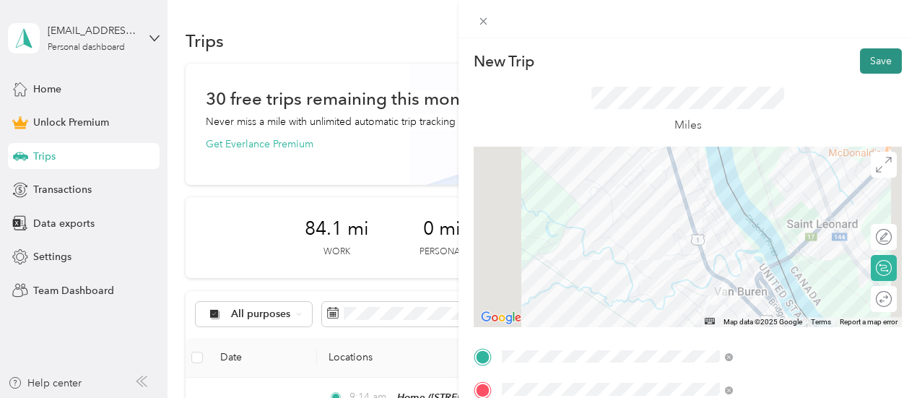
click at [869, 50] on button "Save" at bounding box center [881, 60] width 42 height 25
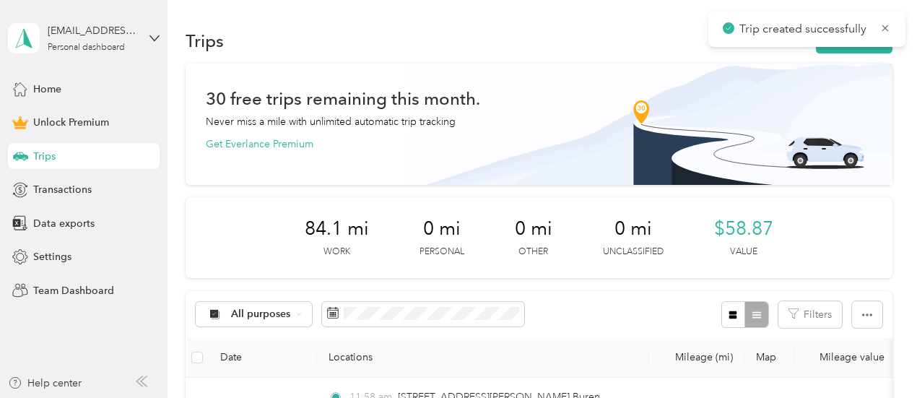
scroll to position [144, 0]
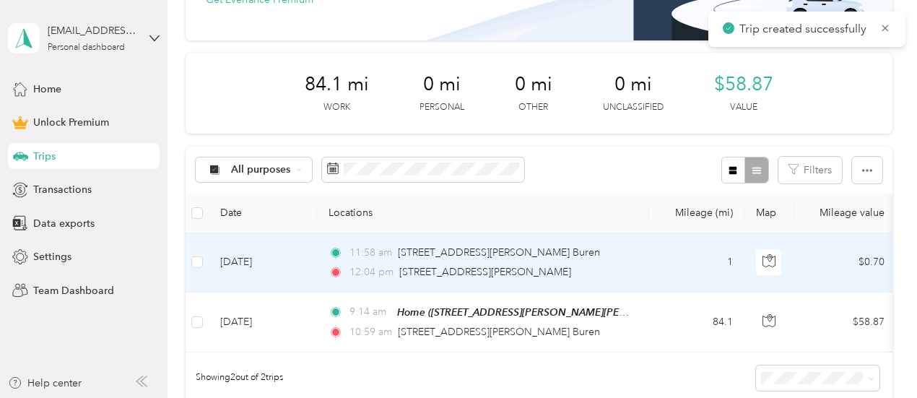
click at [271, 261] on td "[DATE]" at bounding box center [263, 262] width 108 height 59
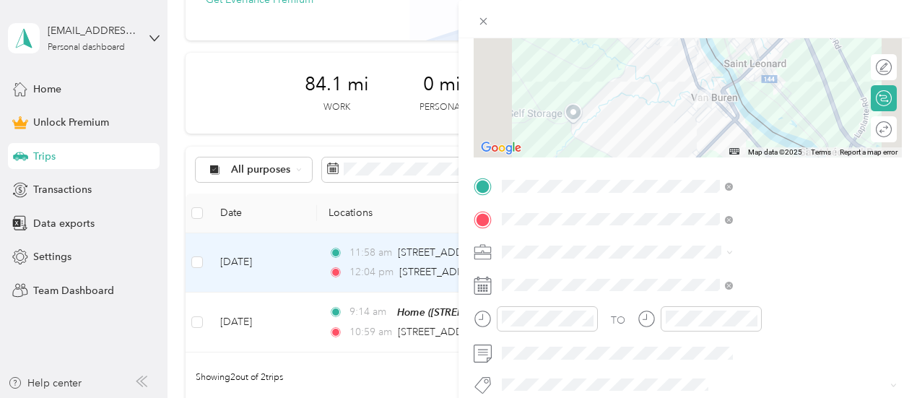
scroll to position [289, 0]
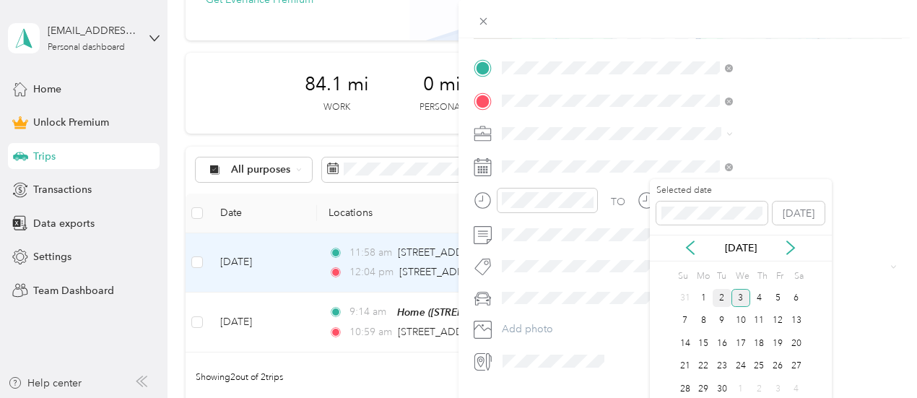
click at [718, 298] on div "2" at bounding box center [722, 298] width 19 height 18
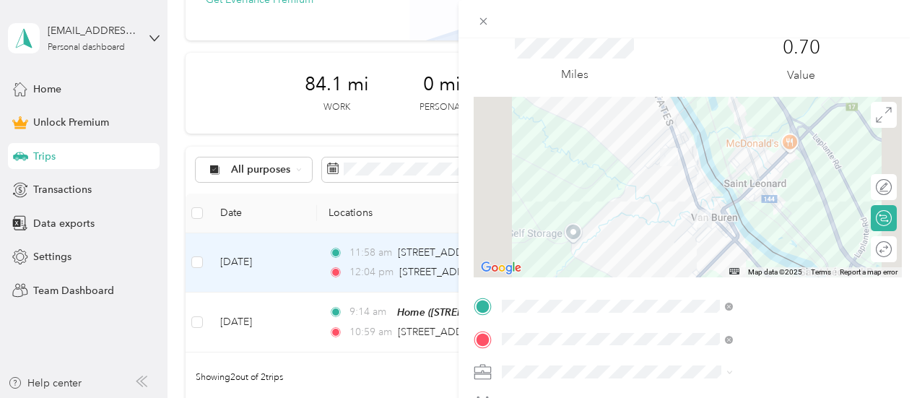
scroll to position [0, 0]
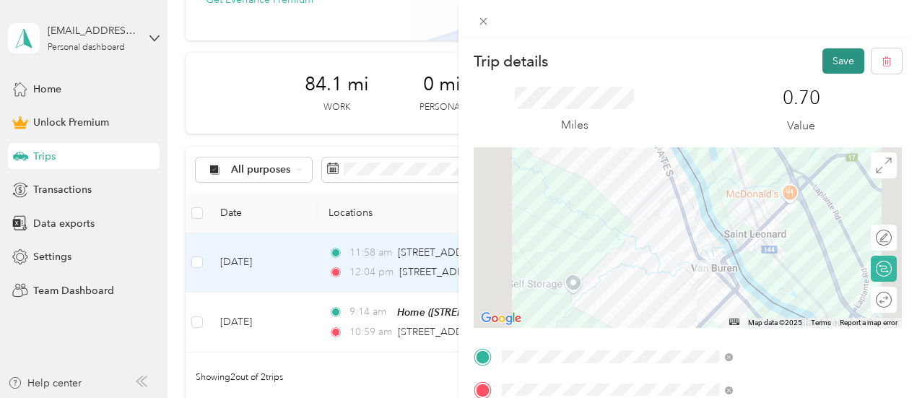
click at [840, 63] on button "Save" at bounding box center [843, 60] width 42 height 25
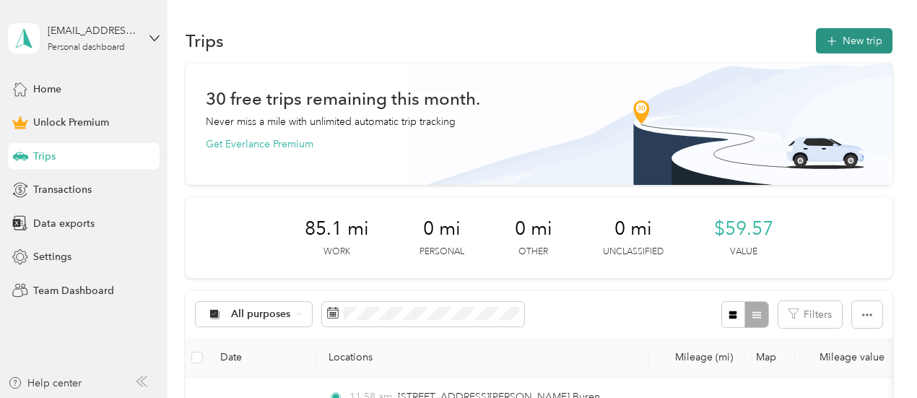
click at [846, 44] on button "New trip" at bounding box center [854, 40] width 77 height 25
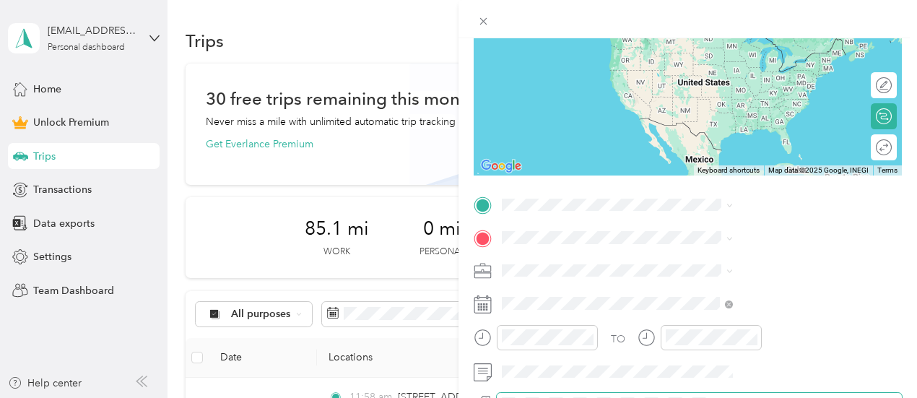
scroll to position [217, 0]
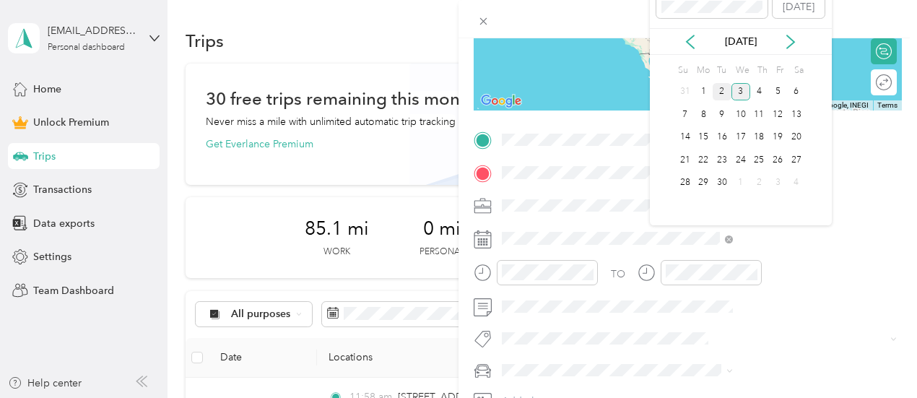
click at [718, 89] on div "2" at bounding box center [722, 92] width 19 height 18
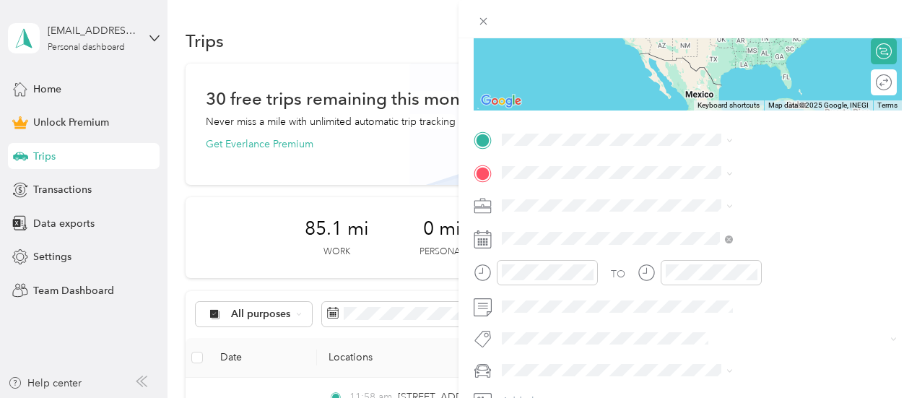
click at [751, 191] on span "[STREET_ADDRESS][US_STATE]" at bounding box center [754, 189] width 144 height 12
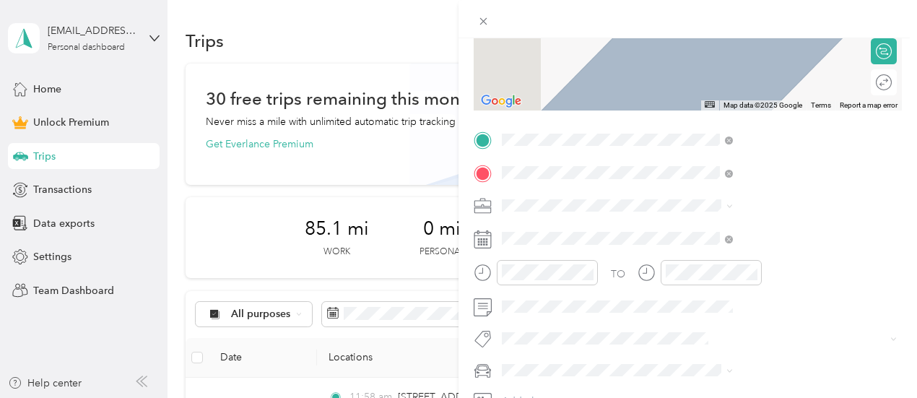
click at [749, 226] on span "[STREET_ADDRESS][PERSON_NAME][US_STATE]" at bounding box center [781, 230] width 199 height 25
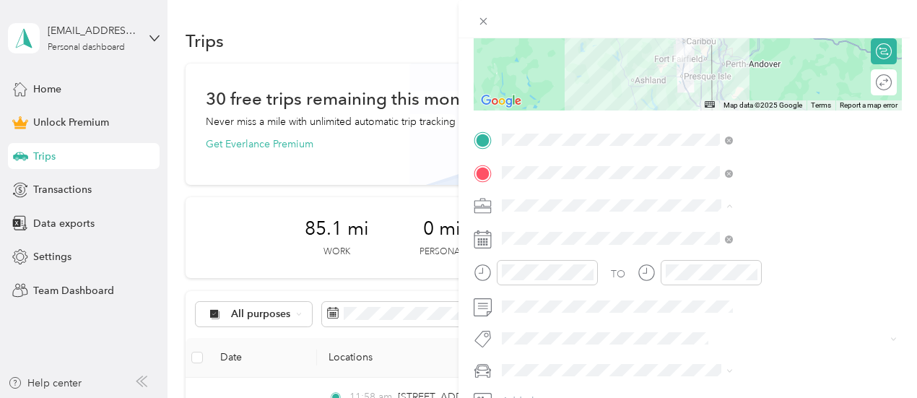
click at [705, 3] on li "Work" at bounding box center [770, 3] width 241 height 25
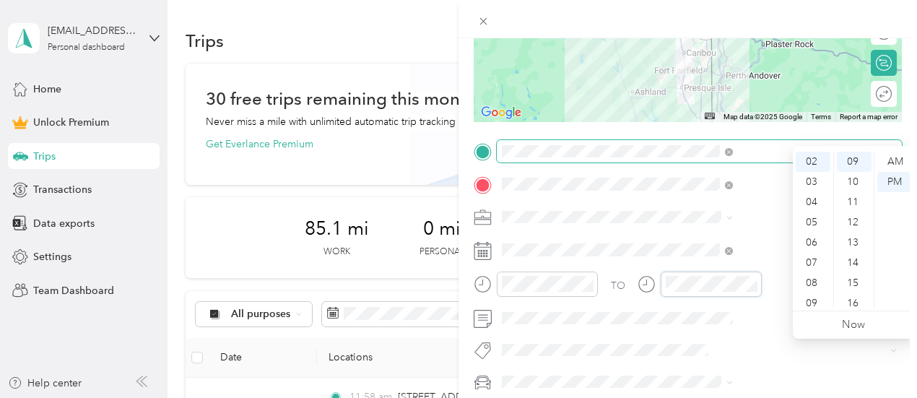
scroll to position [110, 0]
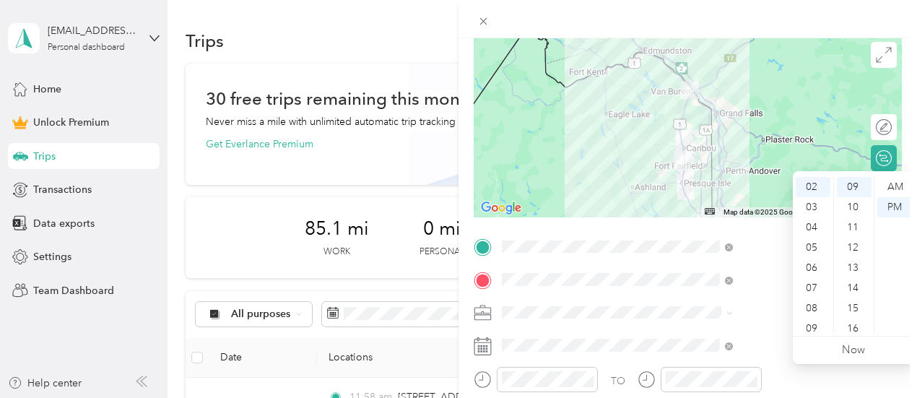
click at [705, 304] on span at bounding box center [699, 312] width 405 height 23
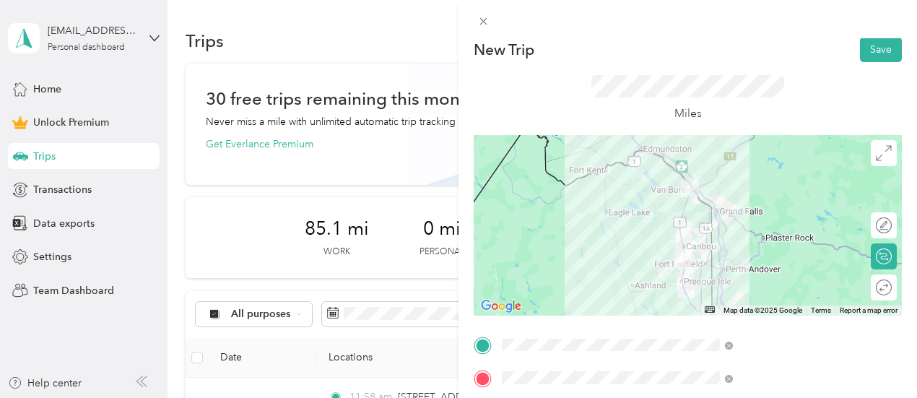
scroll to position [0, 0]
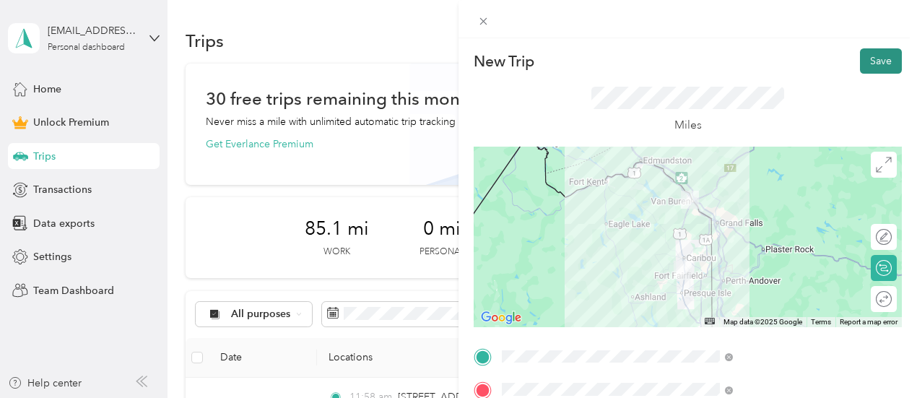
click at [860, 61] on button "Save" at bounding box center [881, 60] width 42 height 25
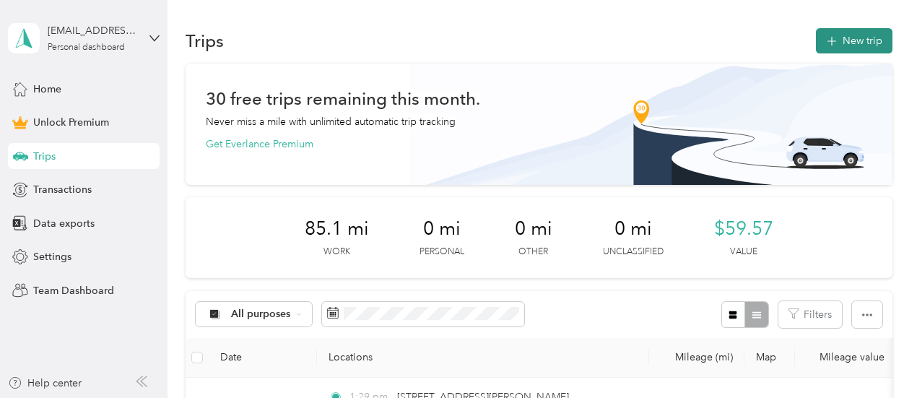
click at [859, 44] on button "New trip" at bounding box center [854, 40] width 77 height 25
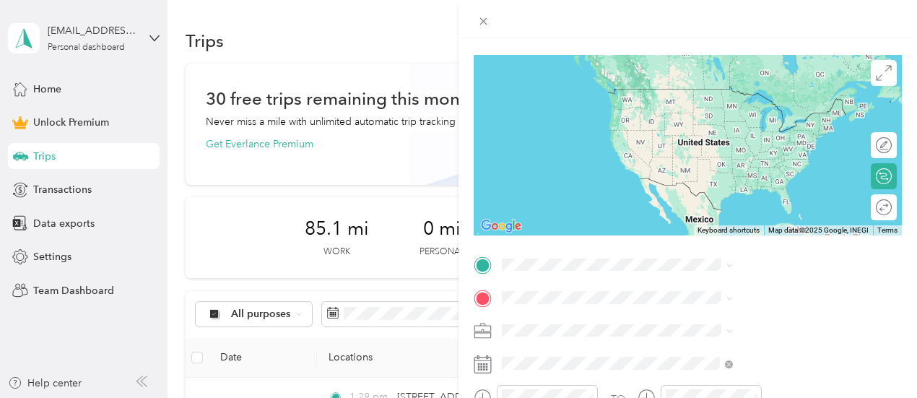
scroll to position [144, 0]
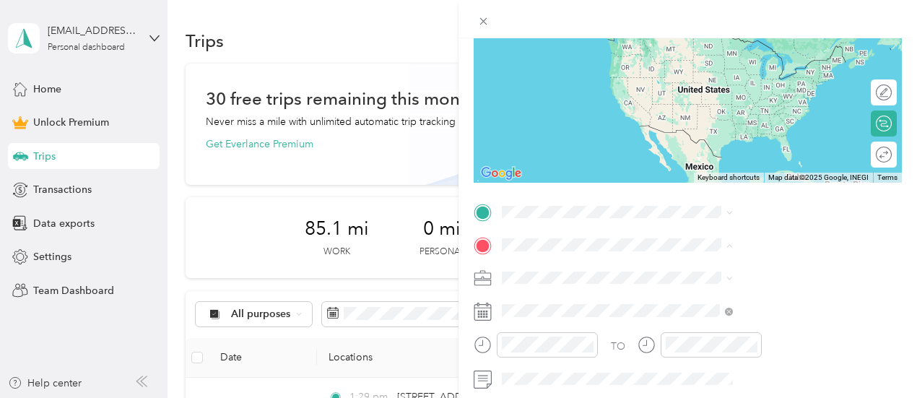
click at [723, 320] on span "[STREET_ADDRESS][PERSON_NAME][PERSON_NAME][US_STATE]" at bounding box center [768, 325] width 172 height 27
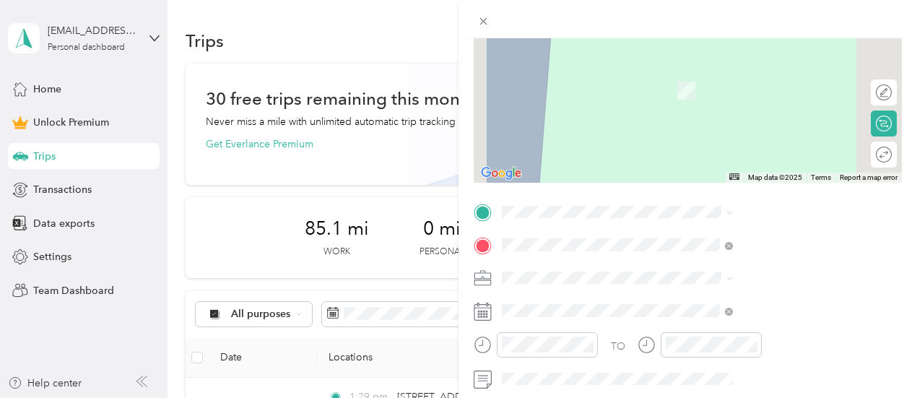
click at [712, 70] on div "Work" at bounding box center [770, 71] width 221 height 15
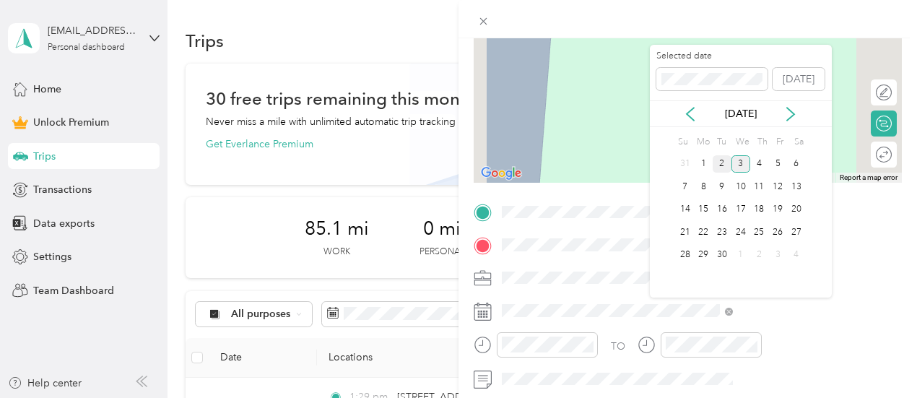
click at [718, 162] on div "2" at bounding box center [722, 164] width 19 height 18
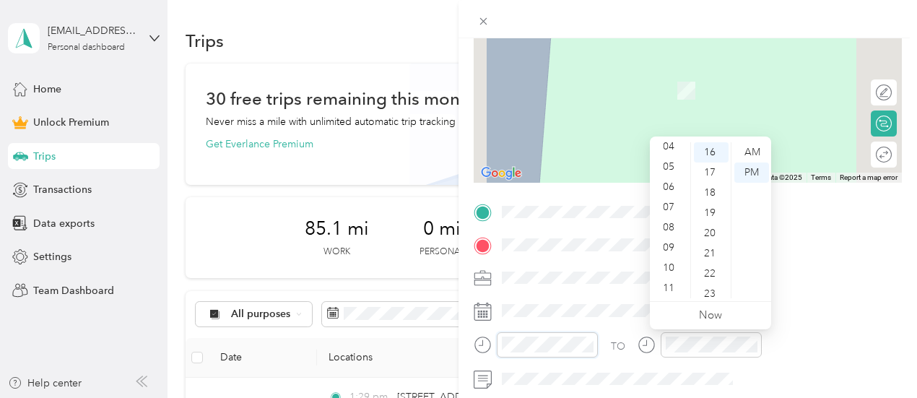
scroll to position [61, 0]
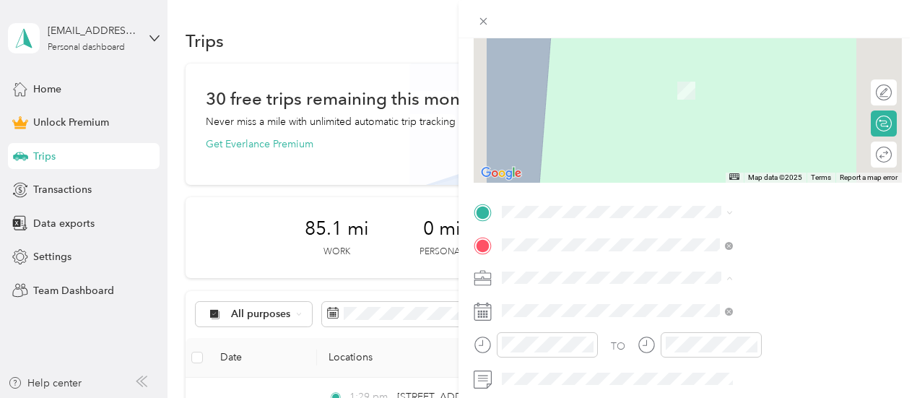
click at [792, 295] on div "TO Add photo" at bounding box center [688, 359] width 428 height 316
click at [710, 262] on span "[STREET_ADDRESS][PERSON_NAME][US_STATE]" at bounding box center [781, 269] width 199 height 25
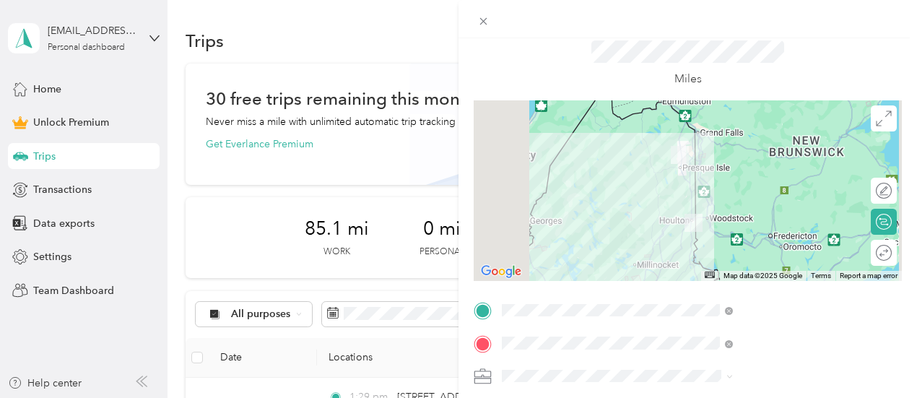
scroll to position [0, 0]
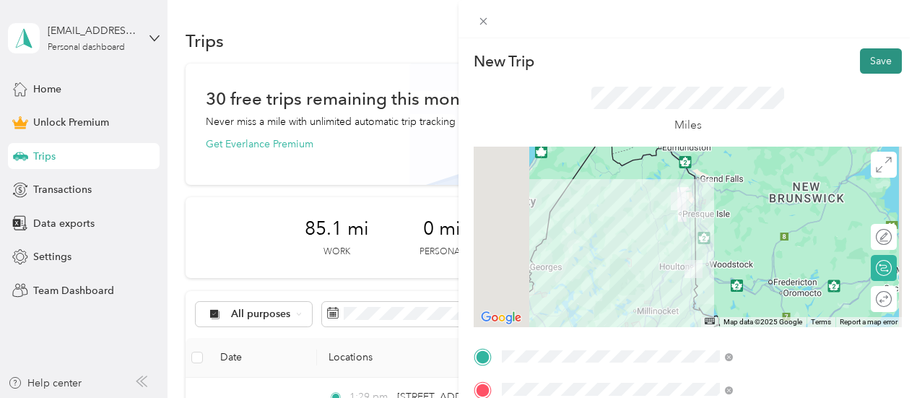
click at [874, 60] on button "Save" at bounding box center [881, 60] width 42 height 25
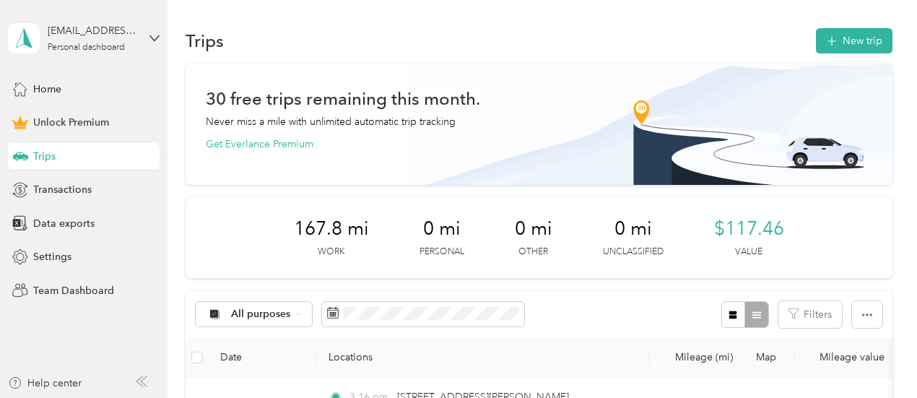
click at [0, 334] on aside "[EMAIL_ADDRESS][DOMAIN_NAME] Personal dashboard Home Unlock Premium Trips Trans…" at bounding box center [84, 199] width 168 height 398
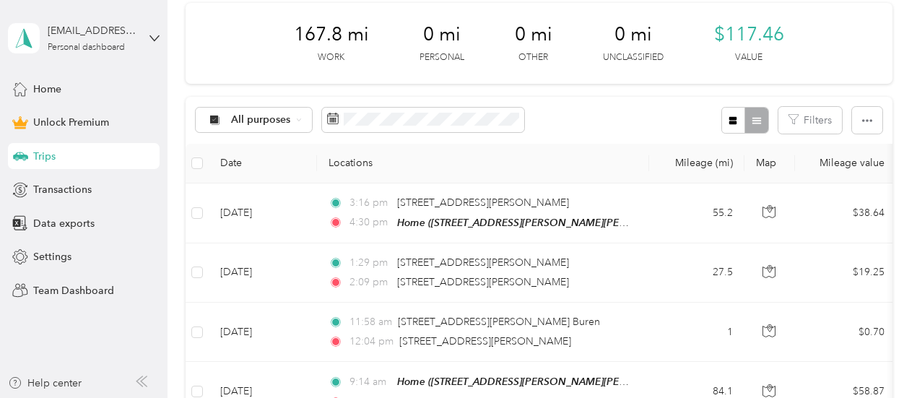
scroll to position [217, 0]
